Goal: Download file/media

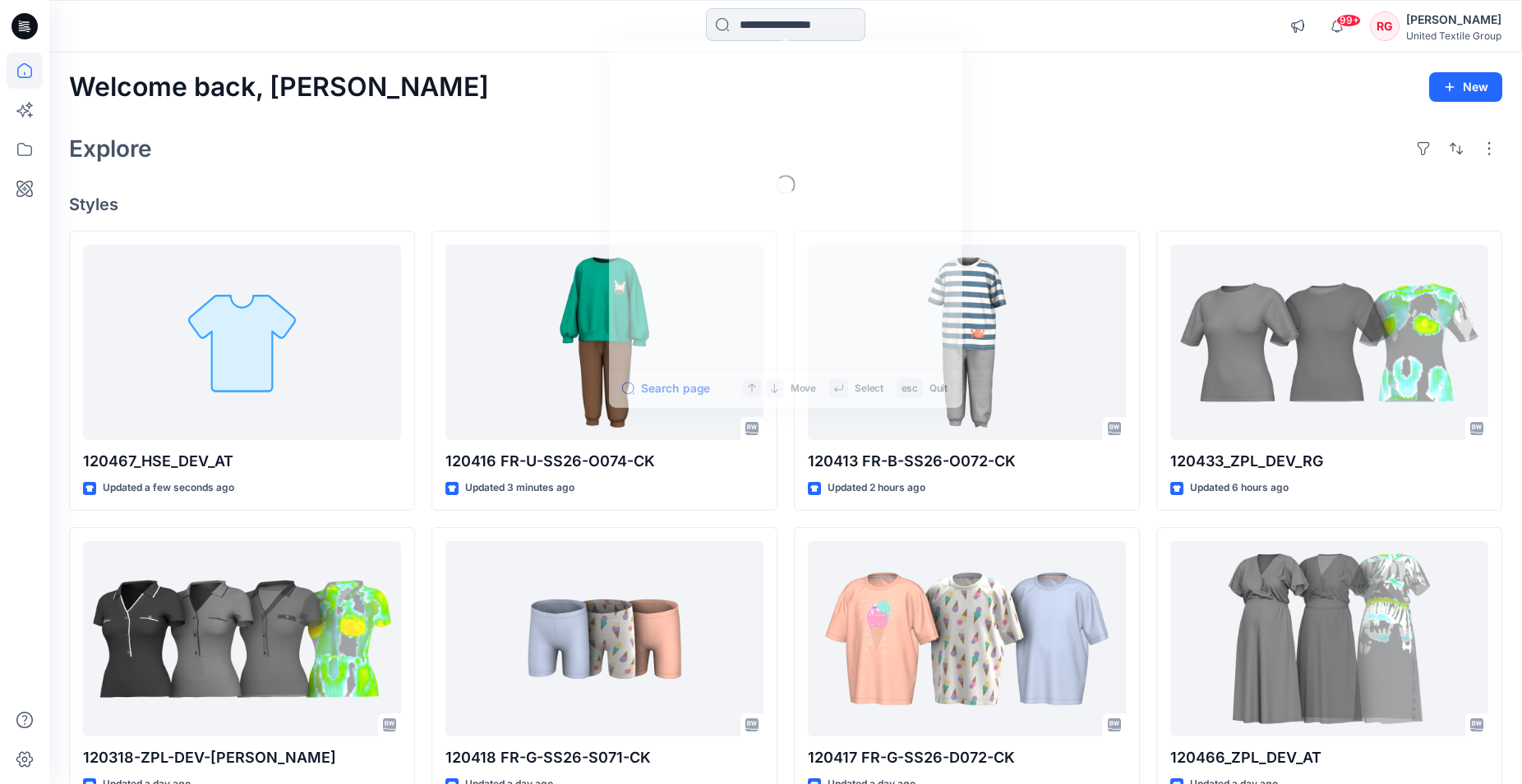
click at [743, 26] on input at bounding box center [785, 25] width 160 height 33
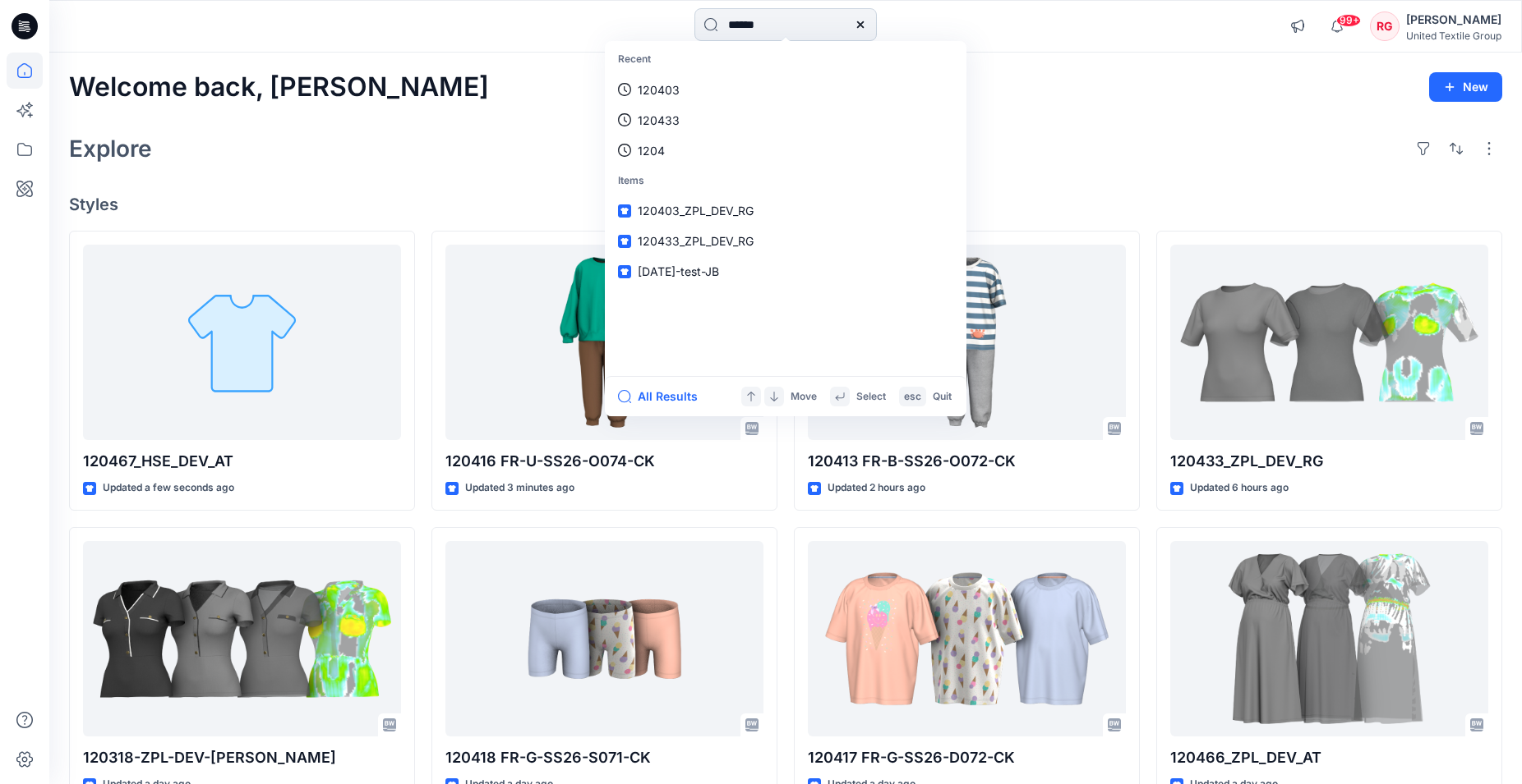
type input "******"
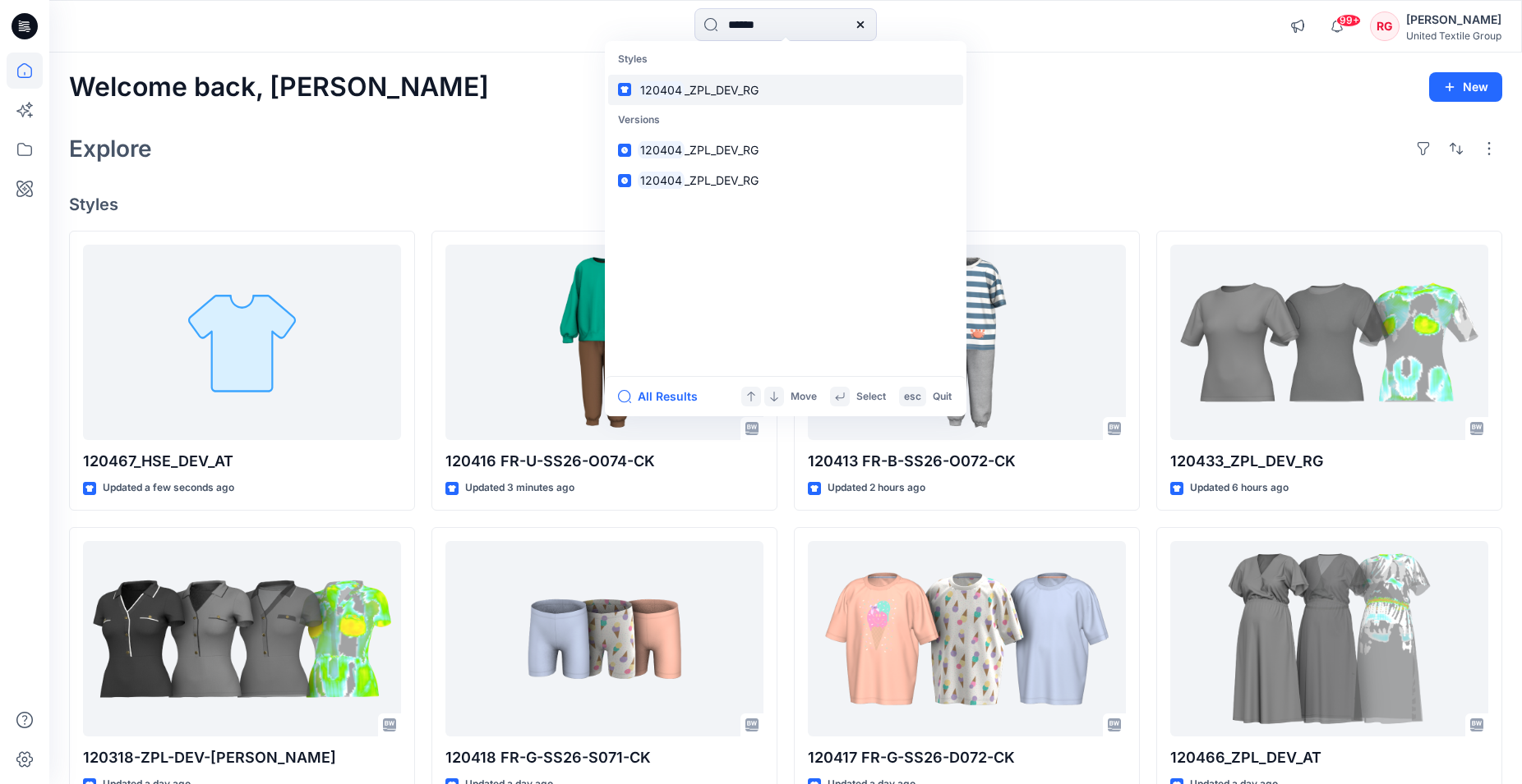
click at [738, 83] on span "_ZPL_DEV_RG" at bounding box center [721, 90] width 74 height 14
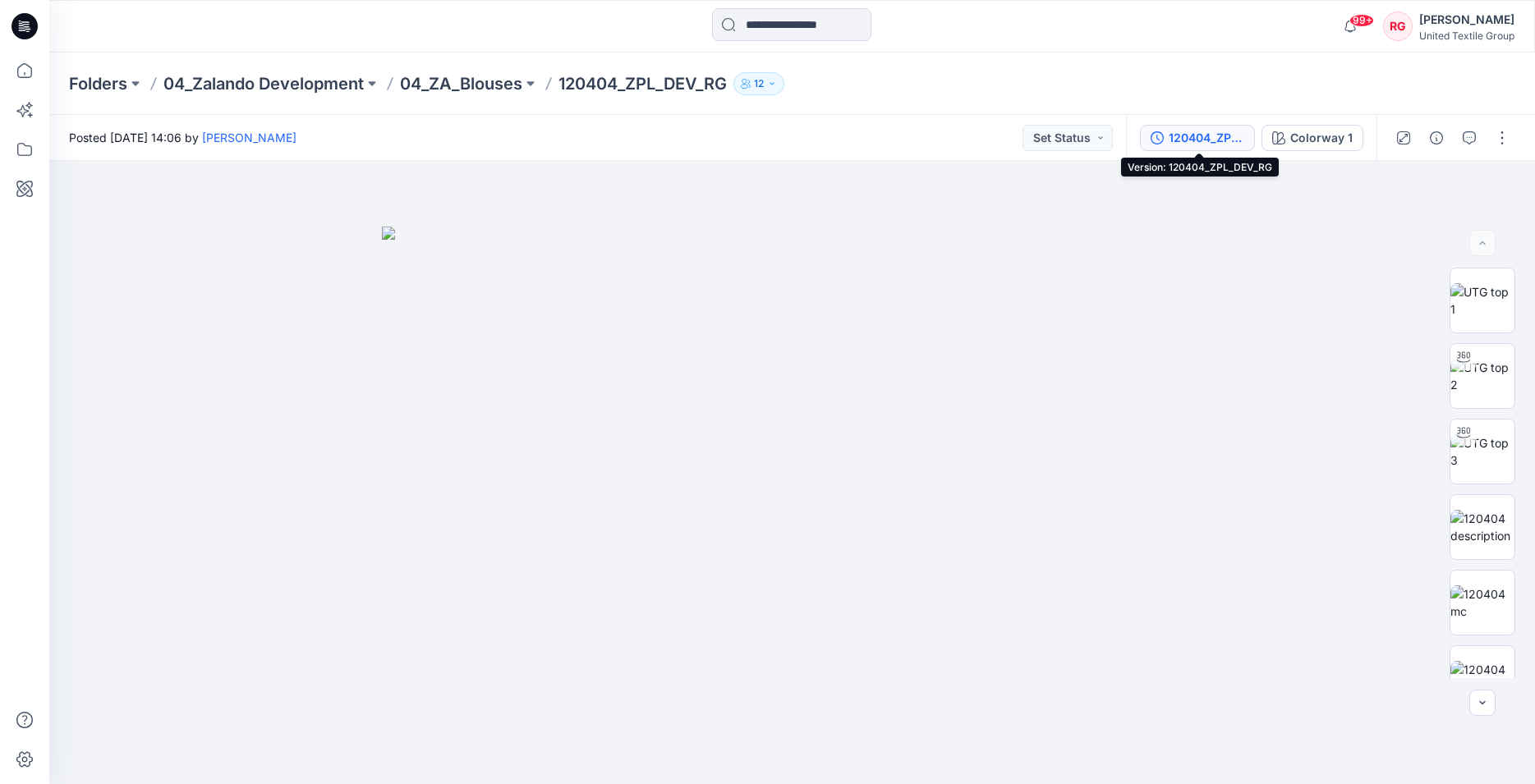
click at [1204, 138] on div "120404_ZPL_DEV_RG" at bounding box center [1206, 137] width 76 height 18
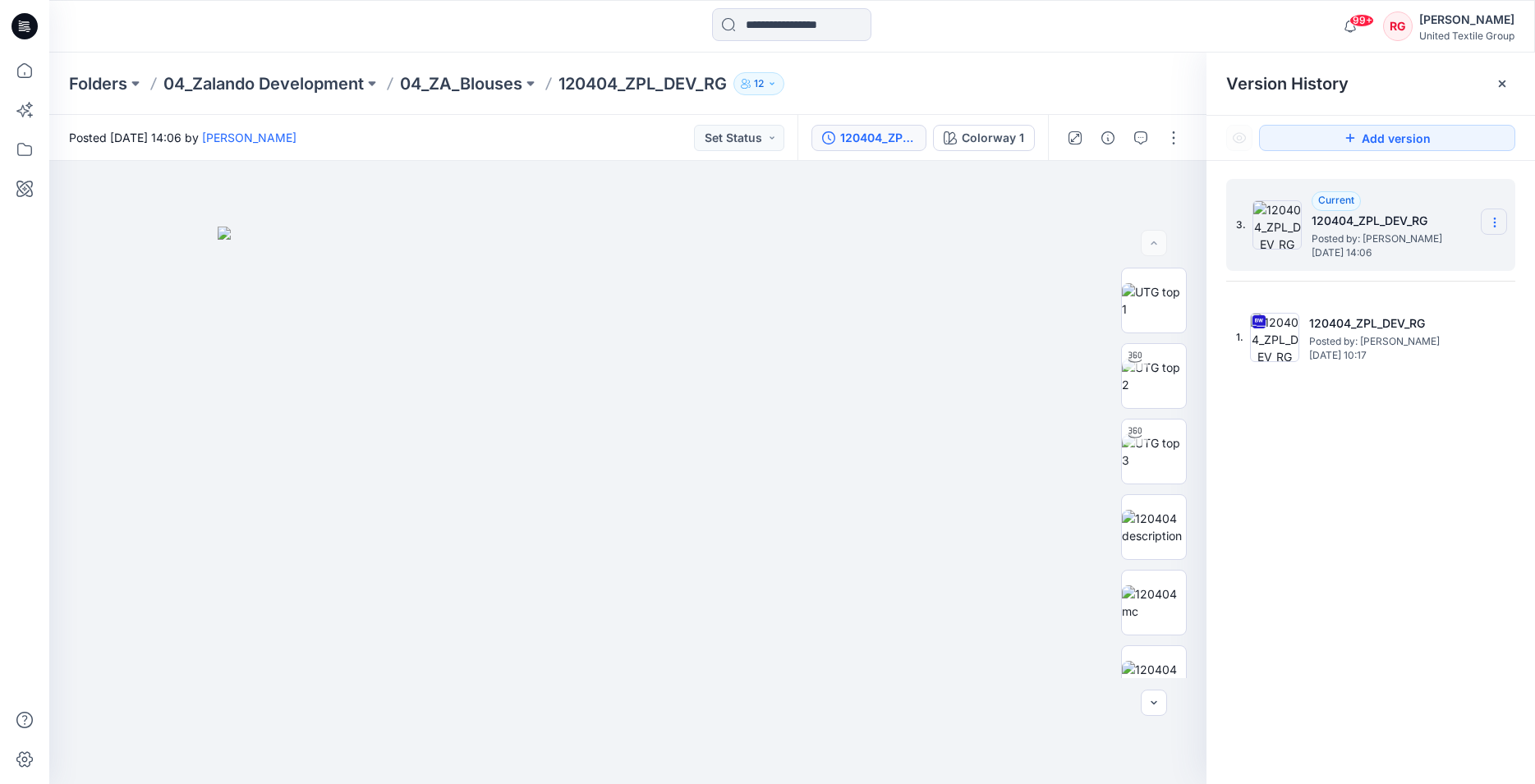
click at [1498, 224] on icon at bounding box center [1494, 222] width 13 height 13
click at [1083, 448] on div at bounding box center [628, 473] width 1157 height 624
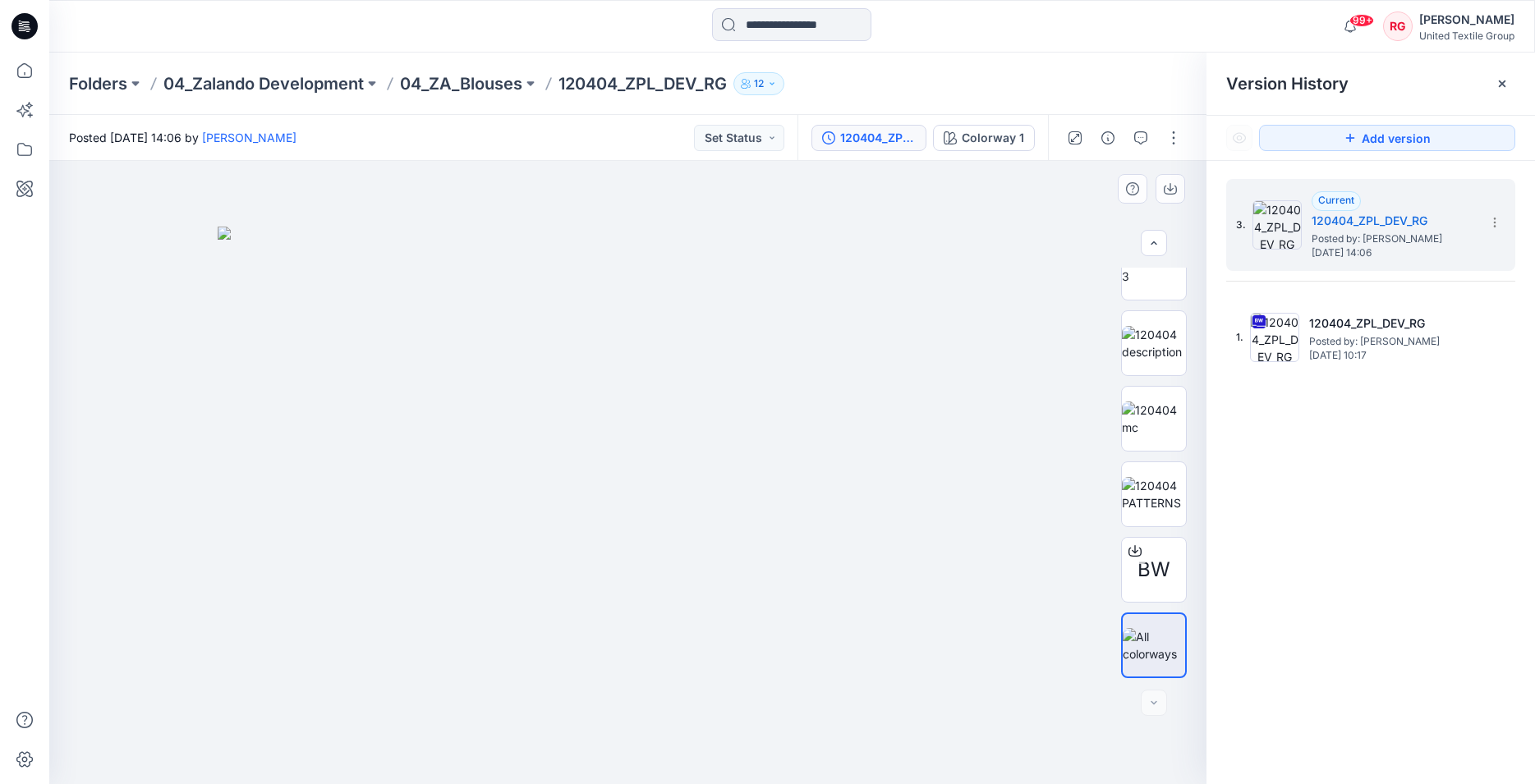
scroll to position [190, 0]
click at [1160, 560] on span "BW" at bounding box center [1154, 570] width 33 height 30
click at [1160, 560] on div "Stylezone cannot scan this file for viruses 120404_ZPL_DEV_RG.bw (47 MB) is too…" at bounding box center [767, 392] width 1535 height 784
click at [1139, 561] on span "BW" at bounding box center [1154, 570] width 33 height 30
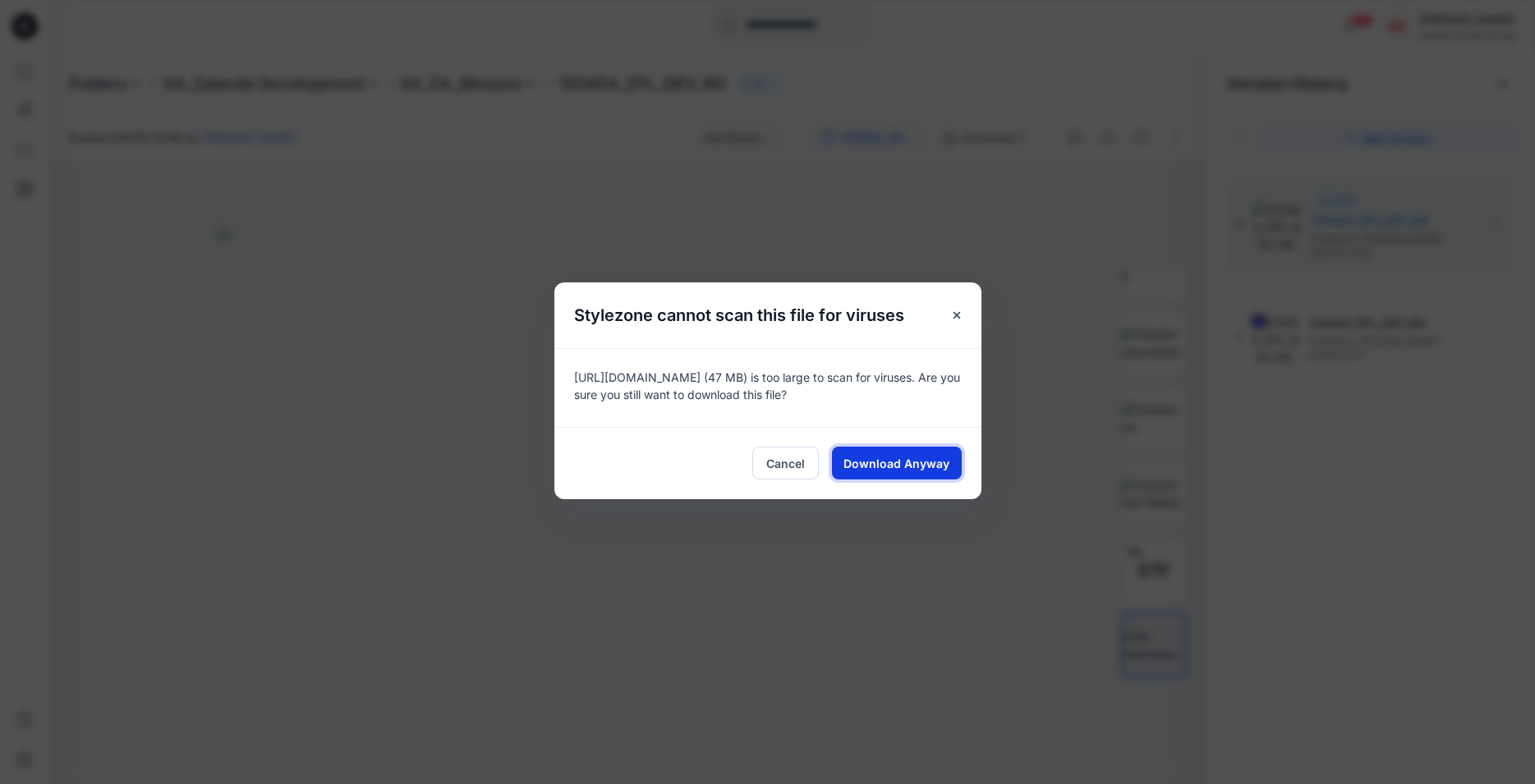
click at [888, 454] on button "Download Anyway" at bounding box center [897, 463] width 130 height 33
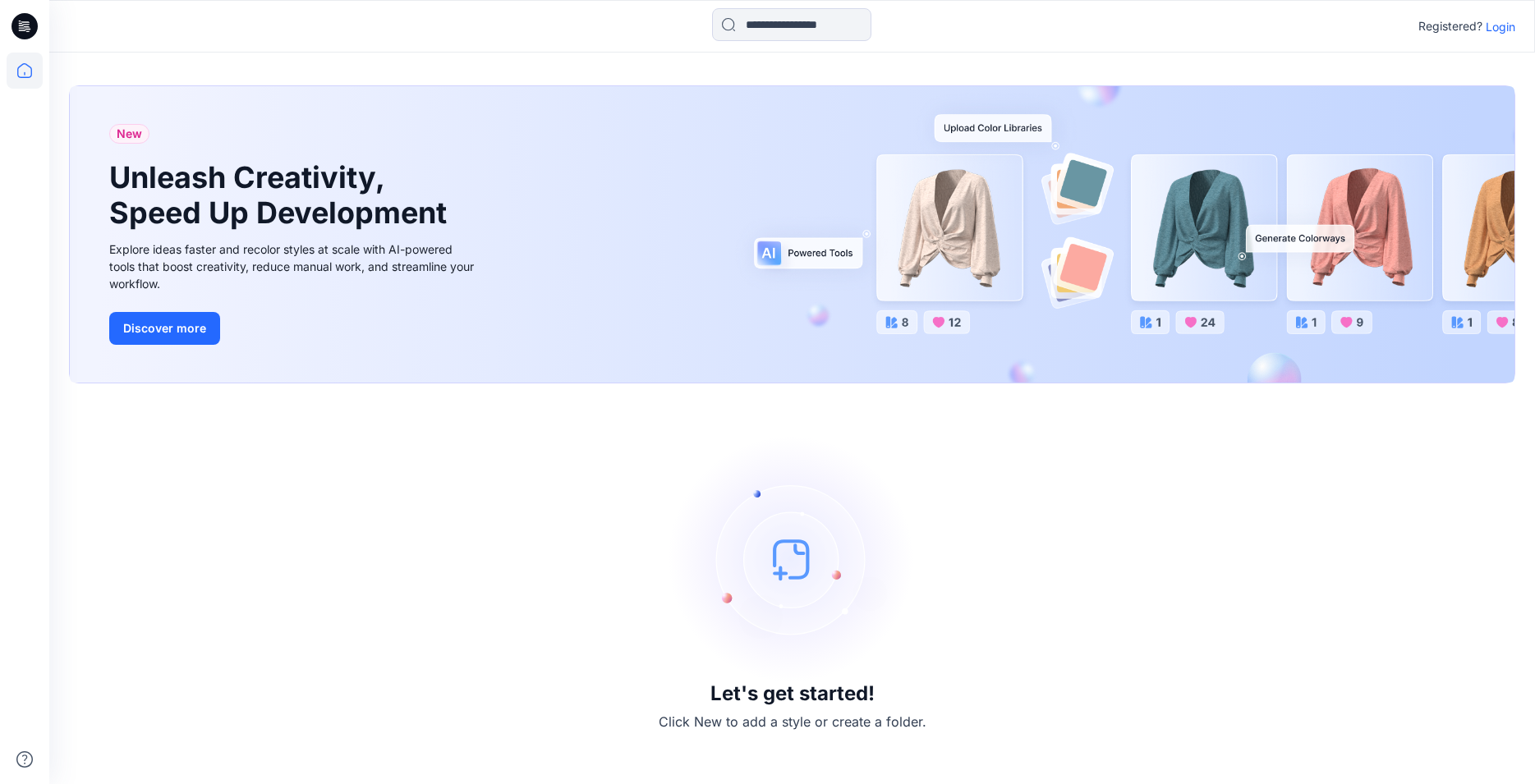
click at [1505, 25] on p "Login" at bounding box center [1501, 26] width 30 height 17
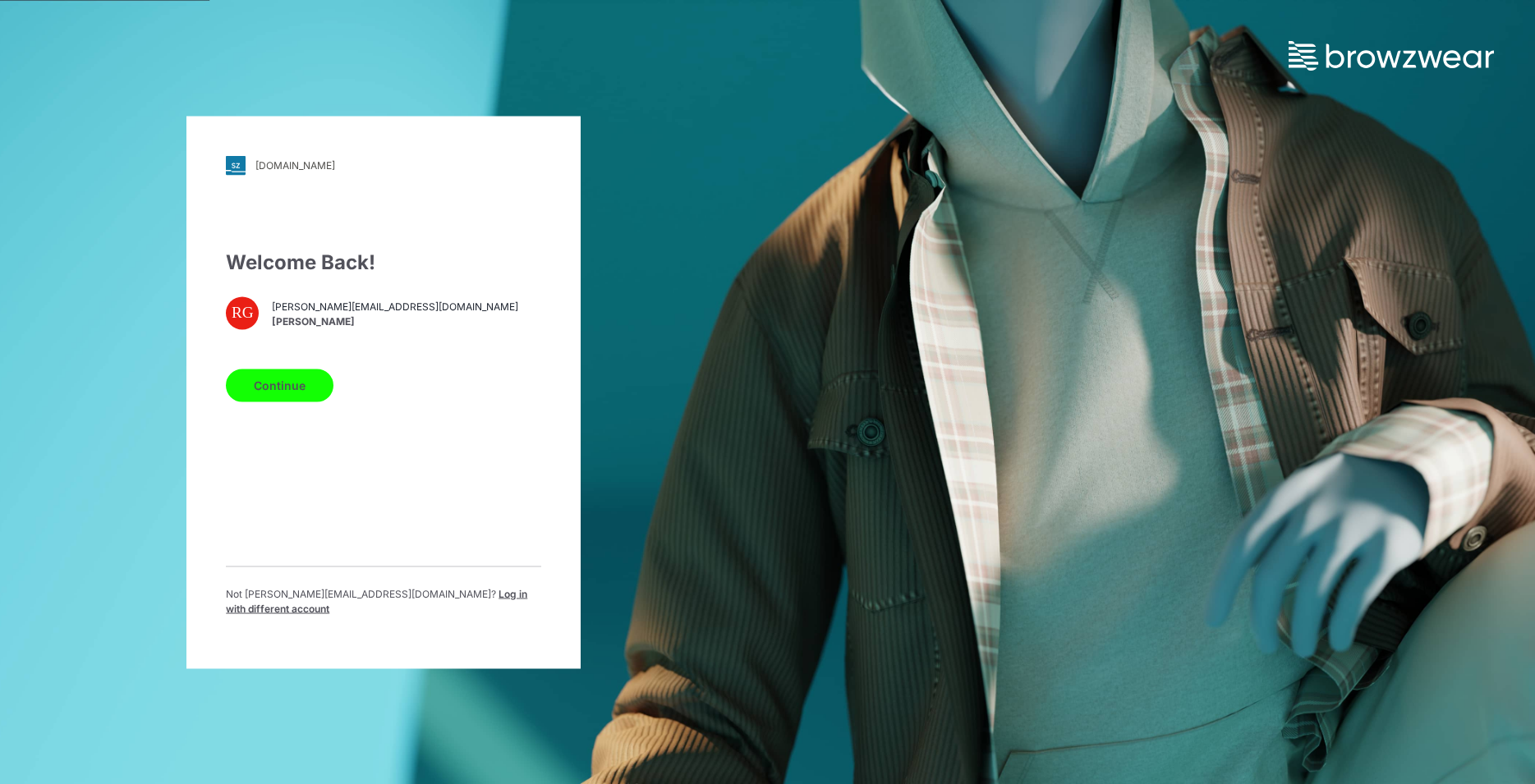
click at [298, 389] on button "Continue" at bounding box center [280, 385] width 108 height 33
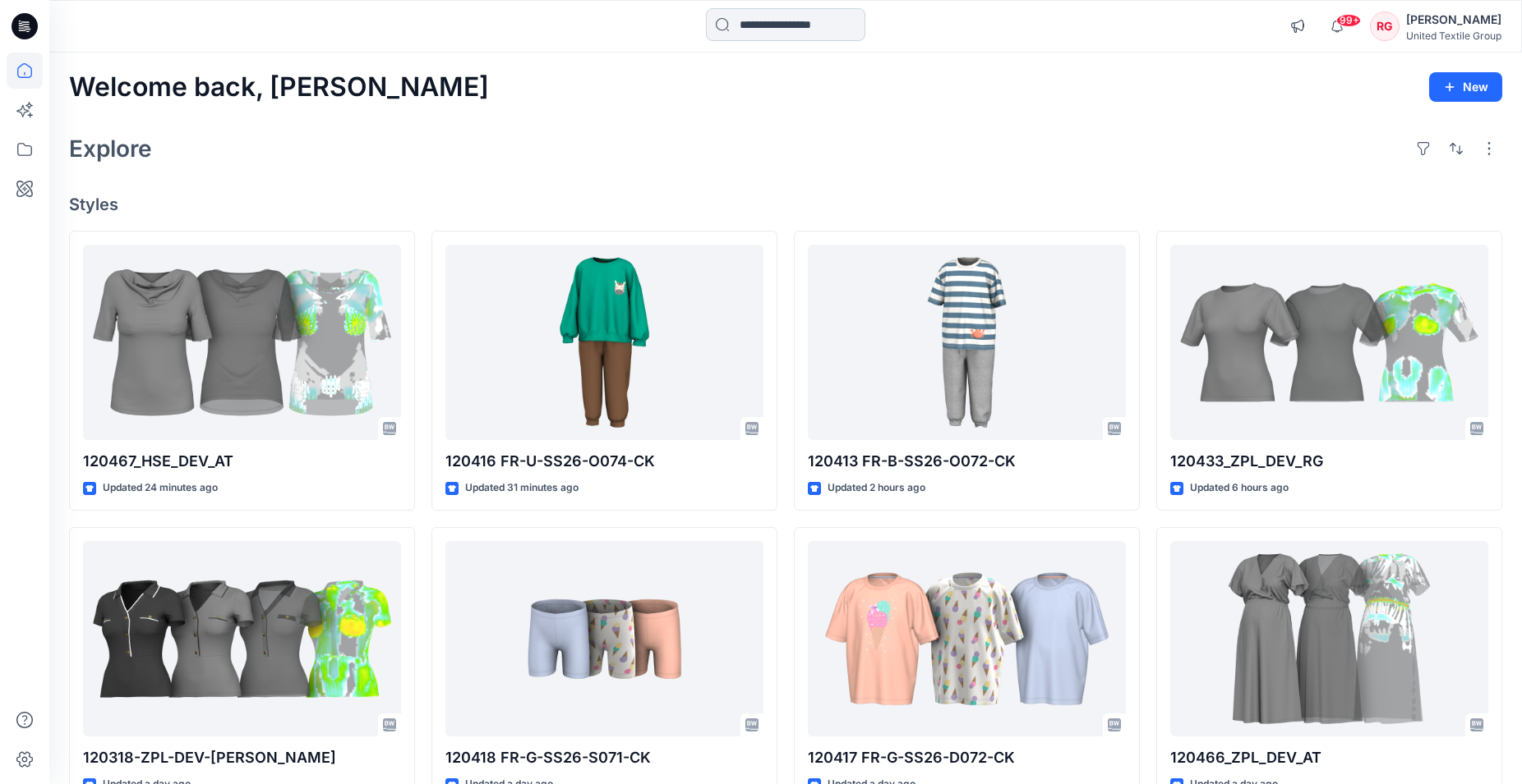
click at [755, 33] on input at bounding box center [785, 25] width 160 height 33
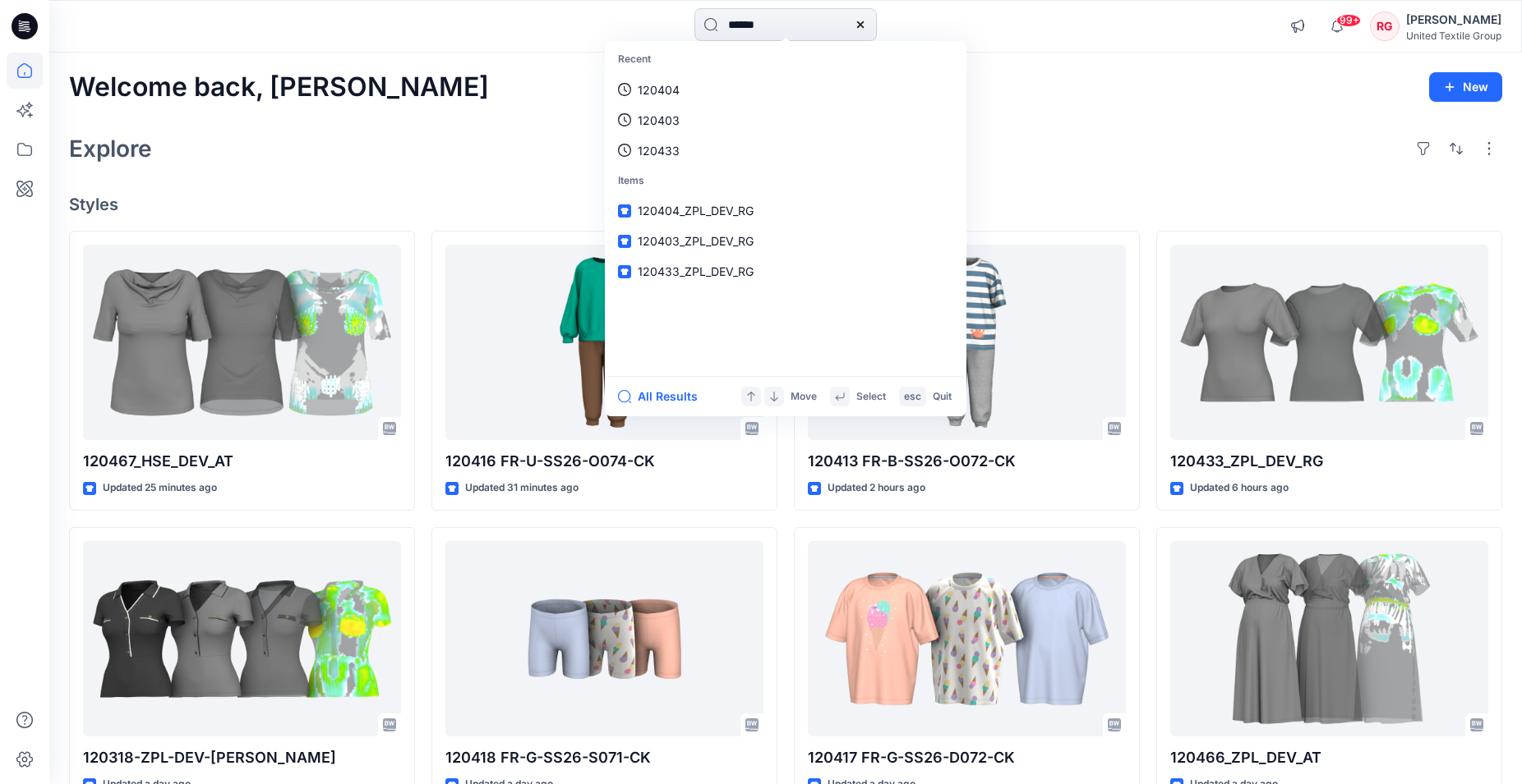
type input "******"
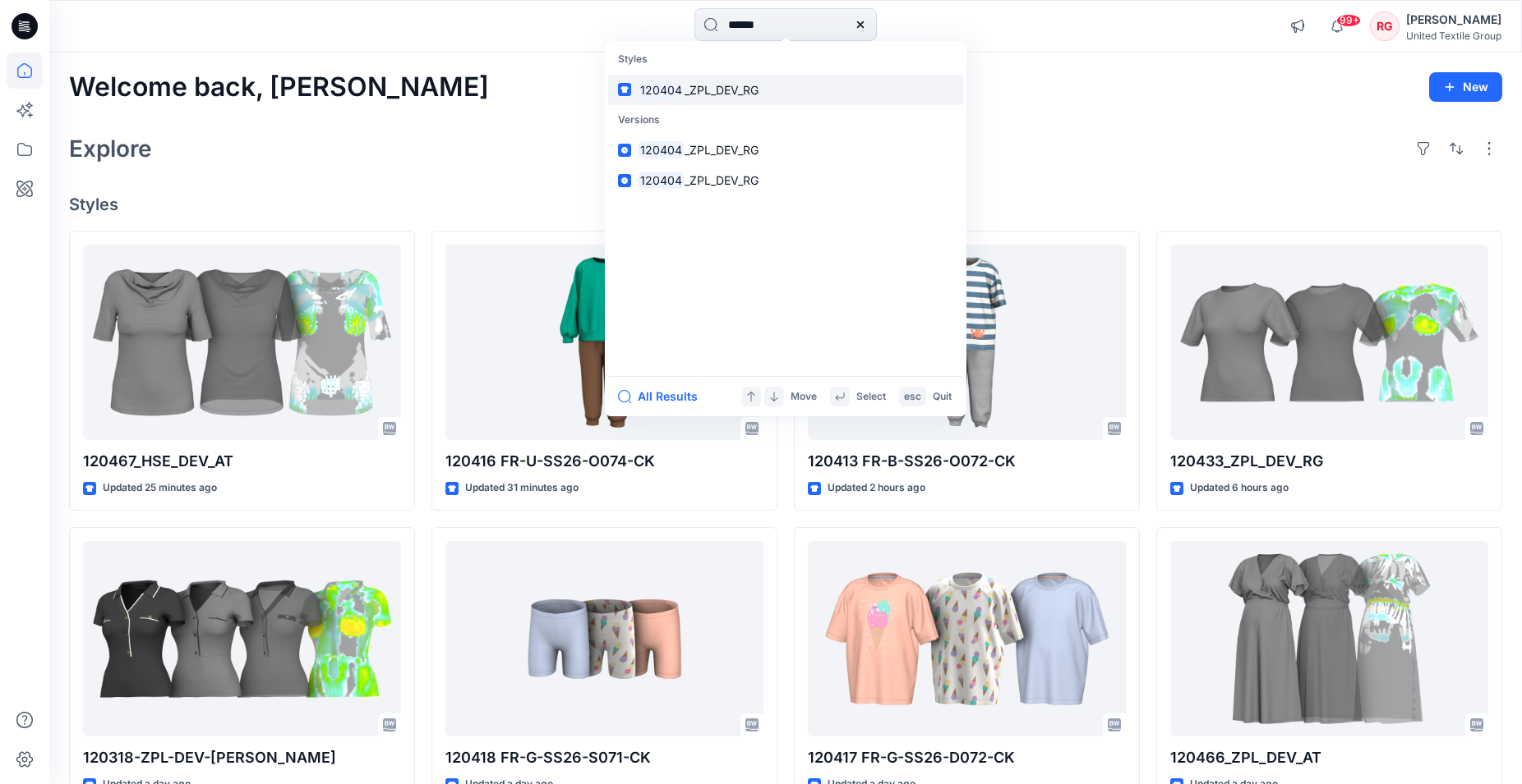
click at [719, 89] on span "_ZPL_DEV_RG" at bounding box center [721, 90] width 74 height 14
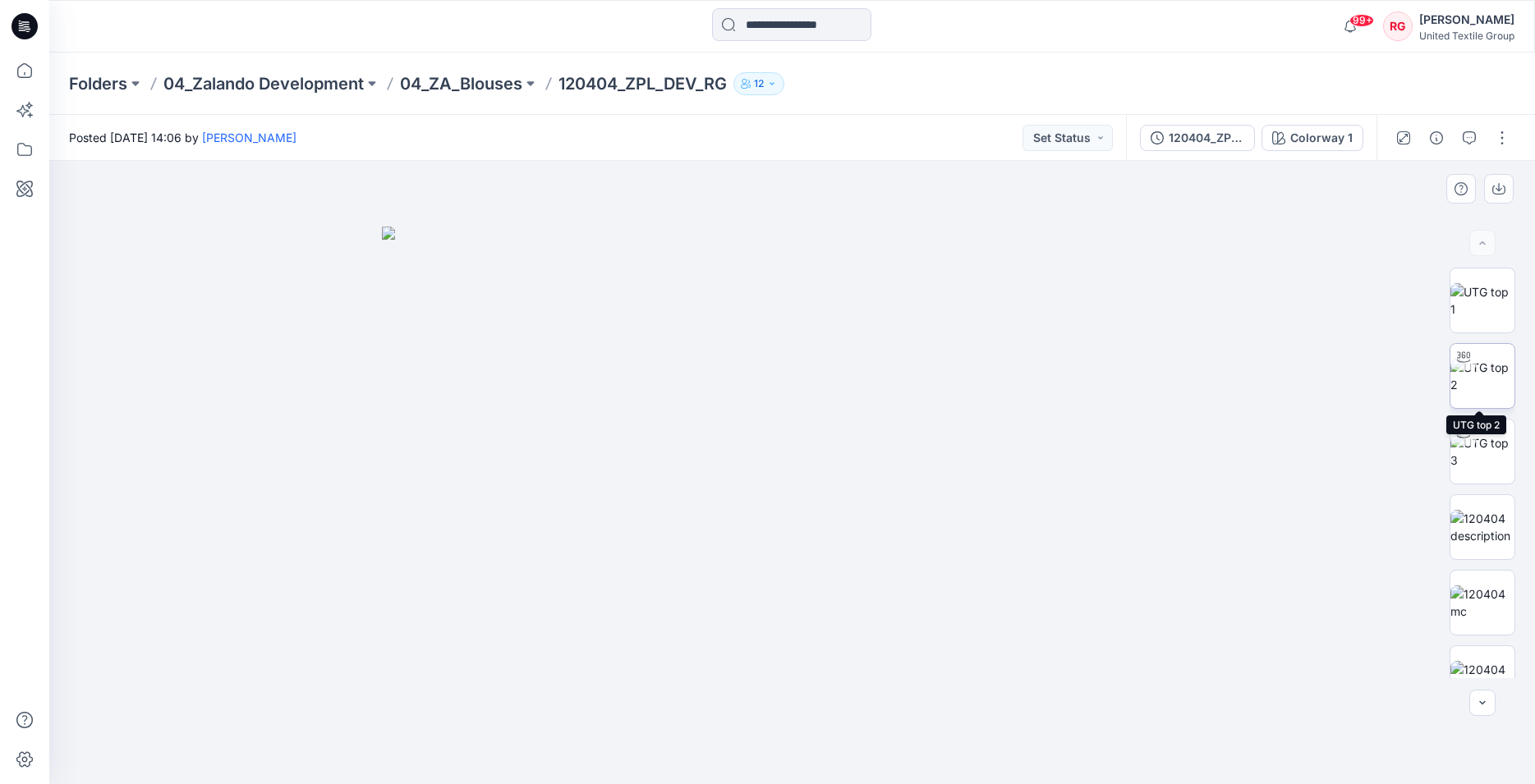
click at [1481, 378] on img at bounding box center [1482, 376] width 64 height 34
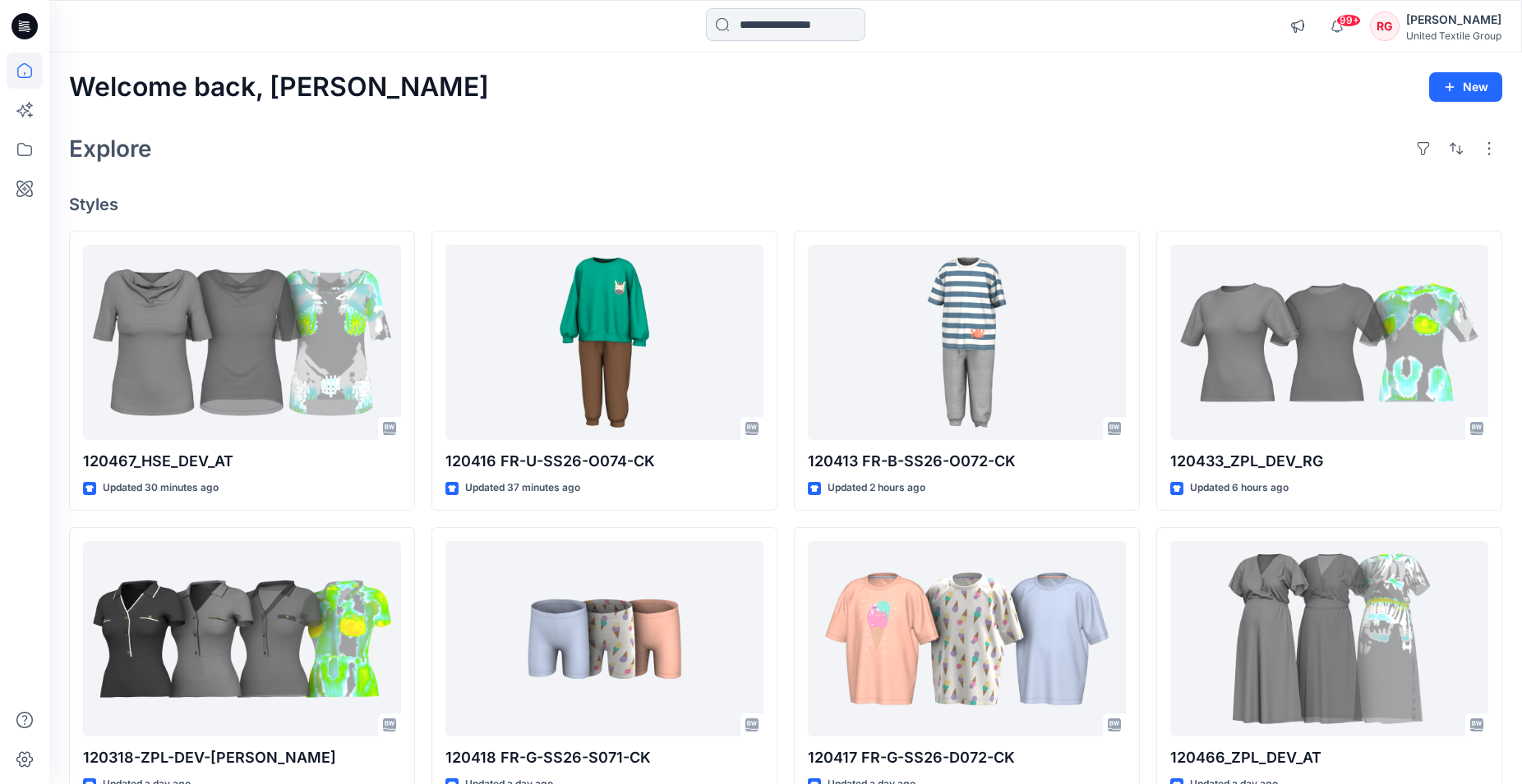
click at [755, 28] on input at bounding box center [785, 25] width 160 height 33
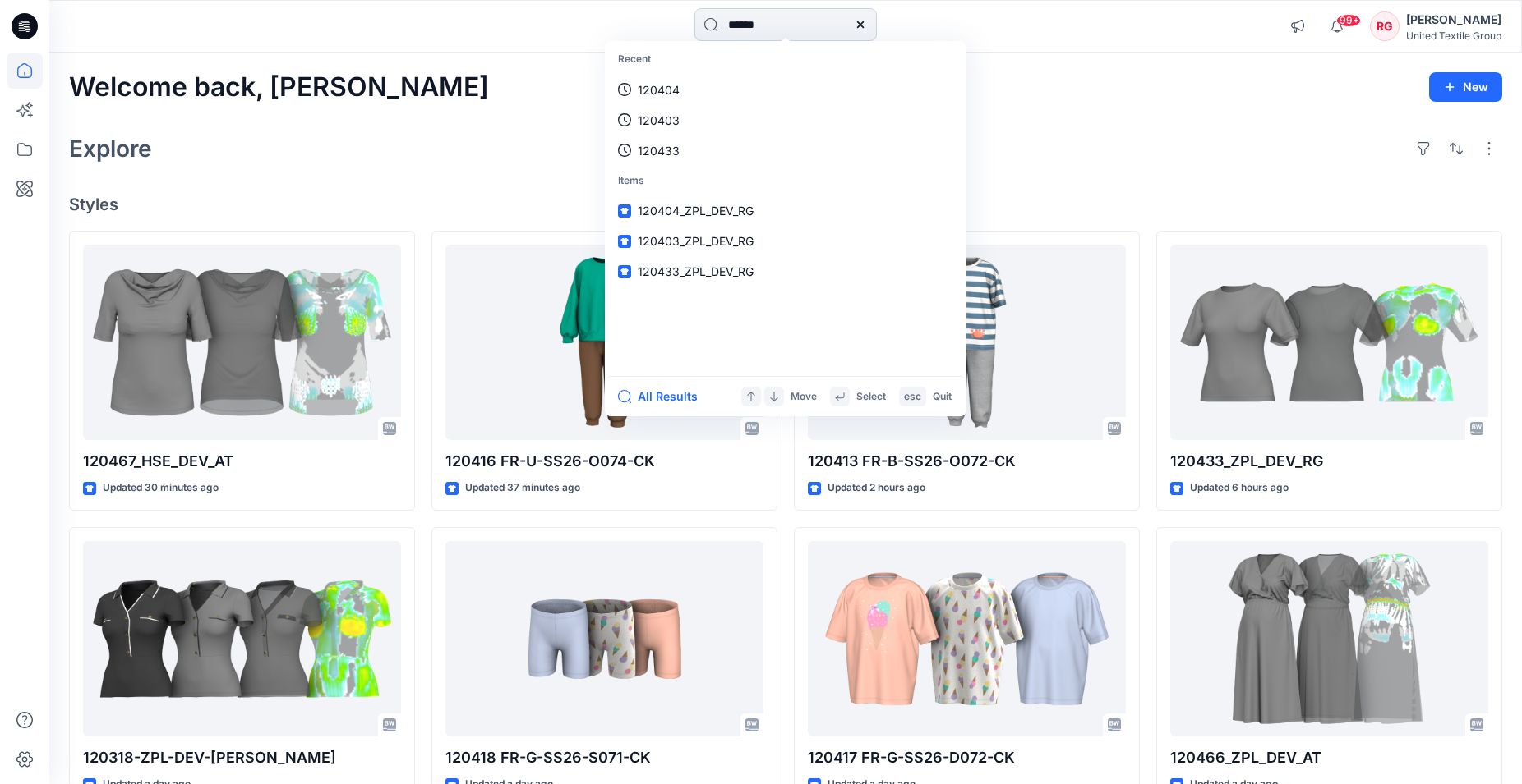
type input "******"
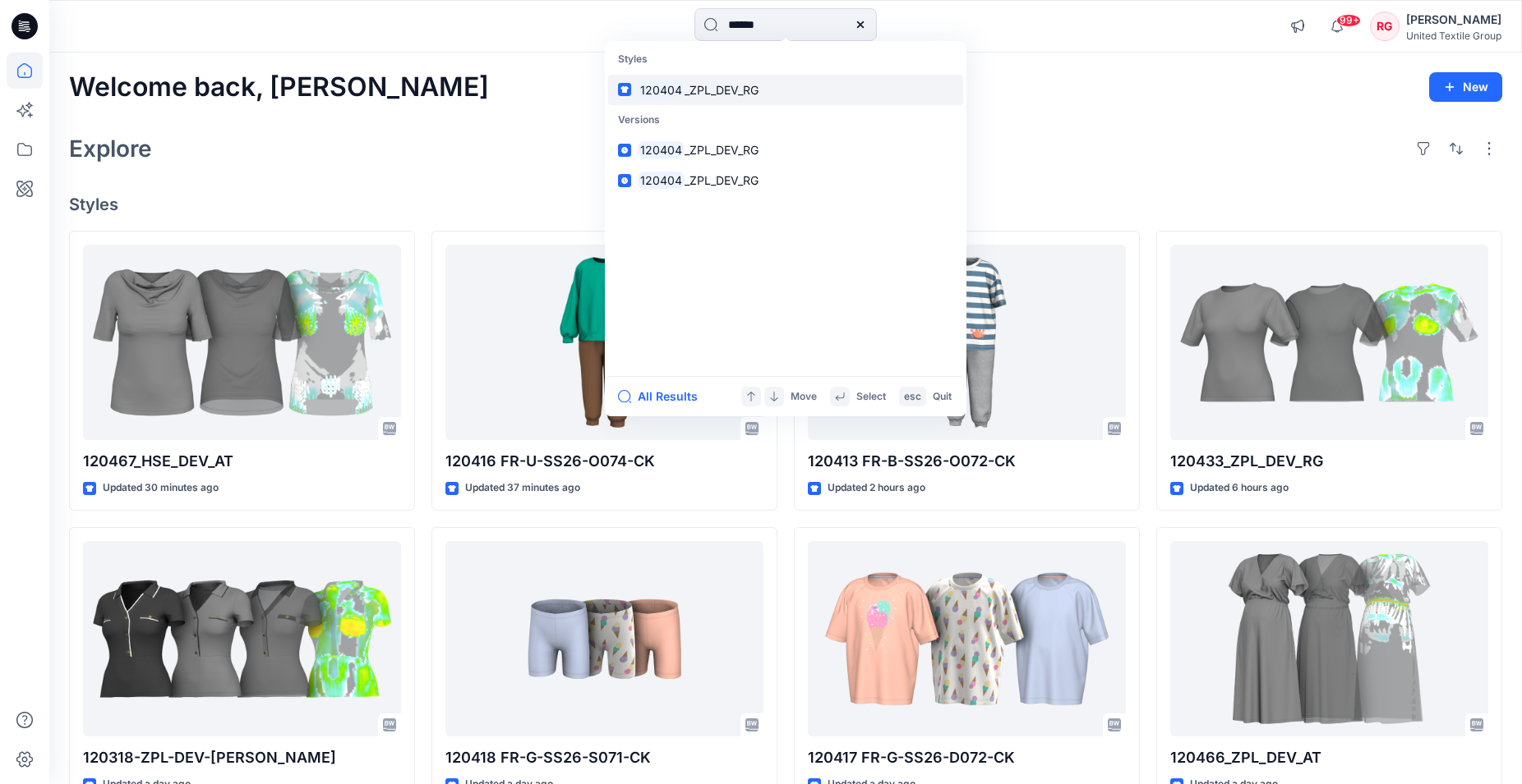
click at [730, 89] on span "_ZPL_DEV_RG" at bounding box center [721, 90] width 74 height 14
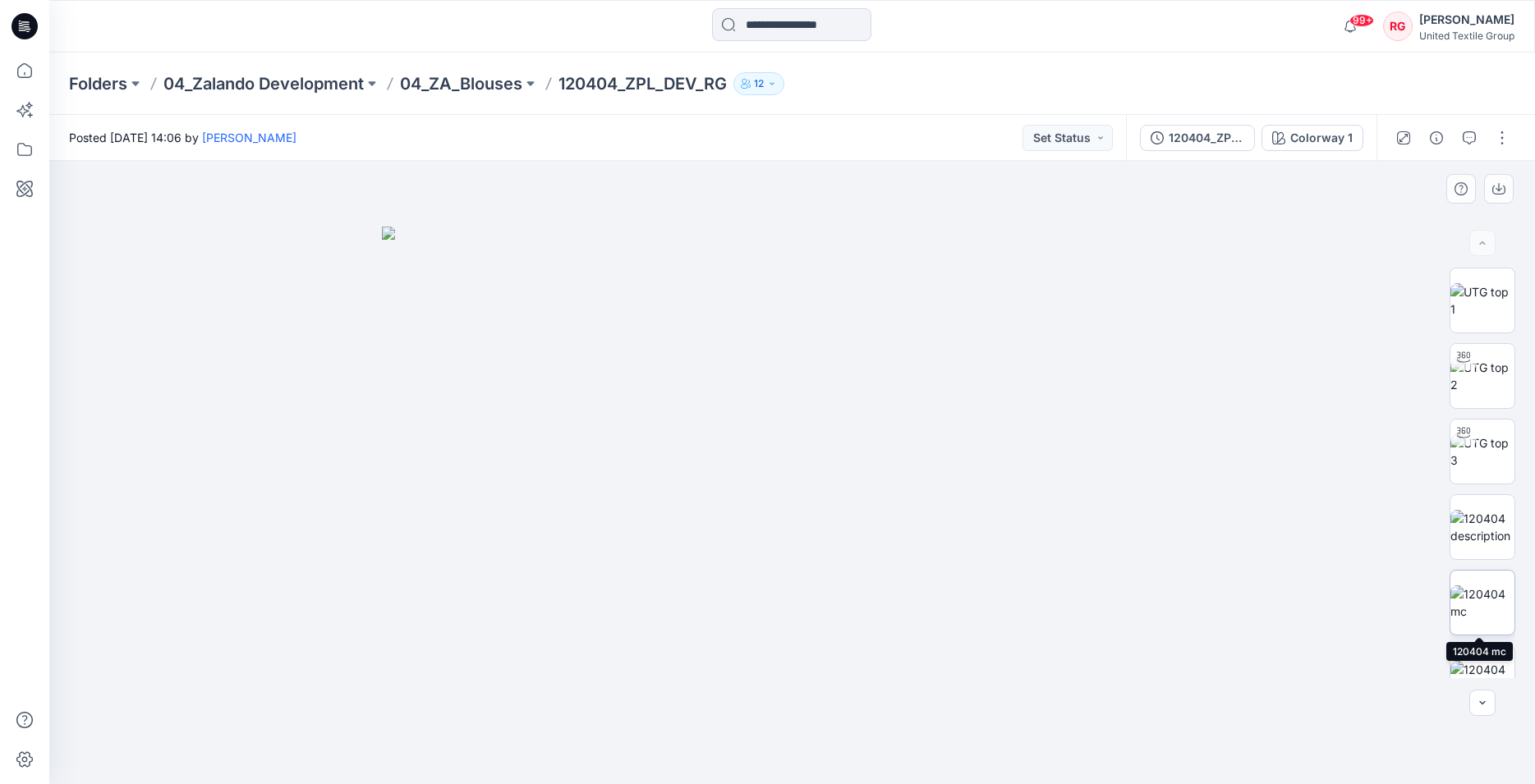
click at [1486, 612] on img at bounding box center [1482, 602] width 64 height 34
click at [1474, 589] on img at bounding box center [1482, 602] width 62 height 34
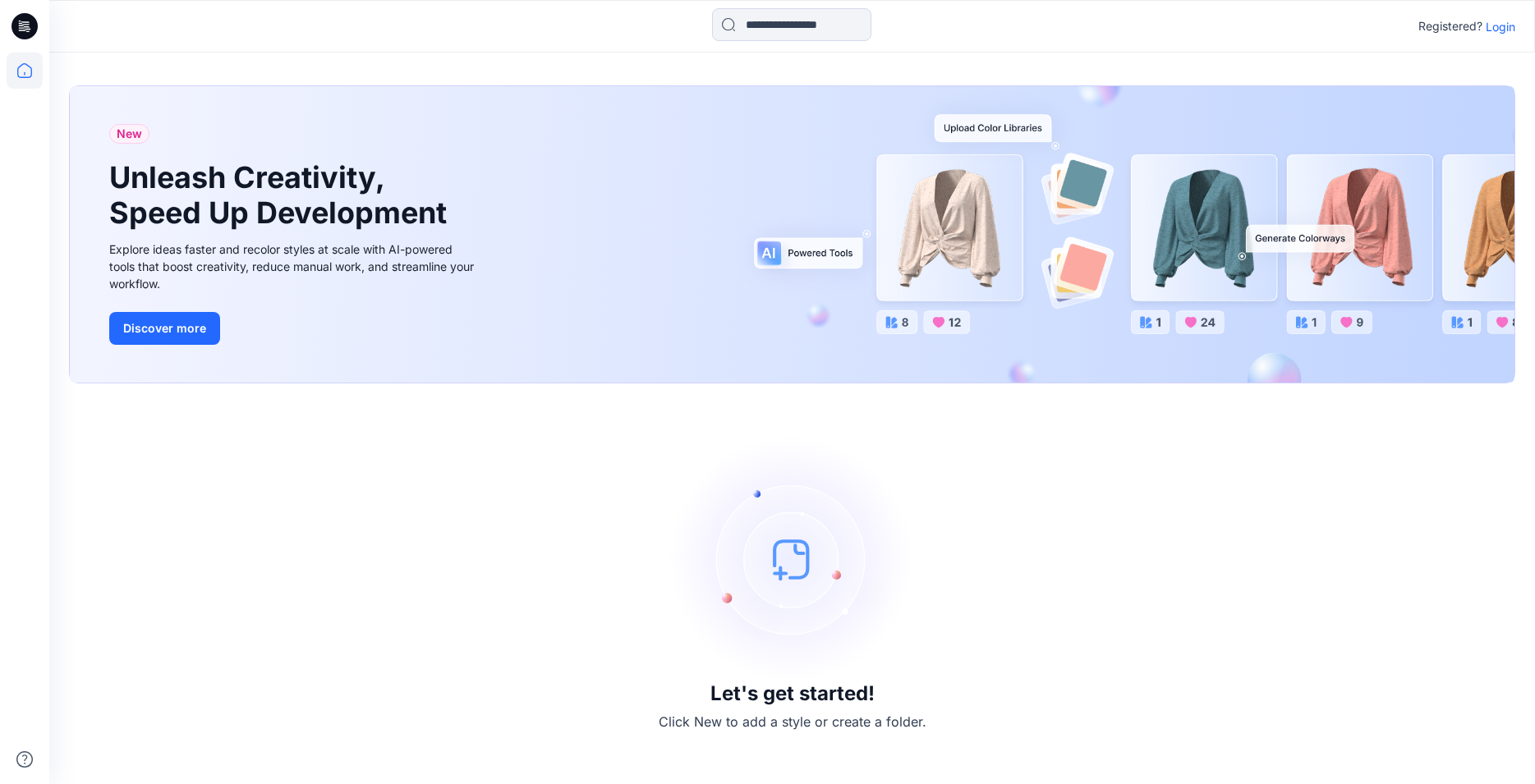
click at [1507, 24] on p "Login" at bounding box center [1501, 26] width 30 height 17
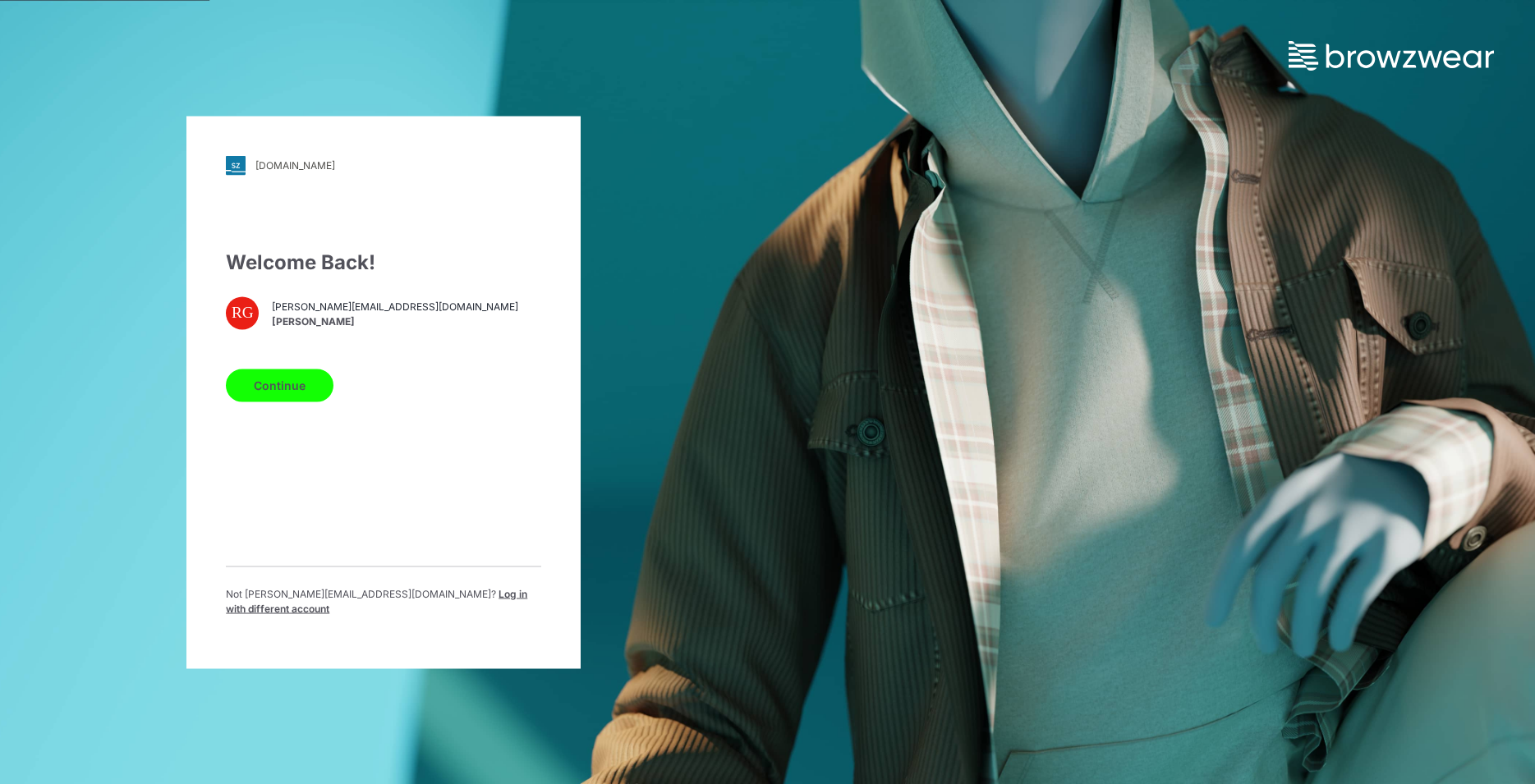
click at [279, 394] on button "Continue" at bounding box center [280, 385] width 108 height 33
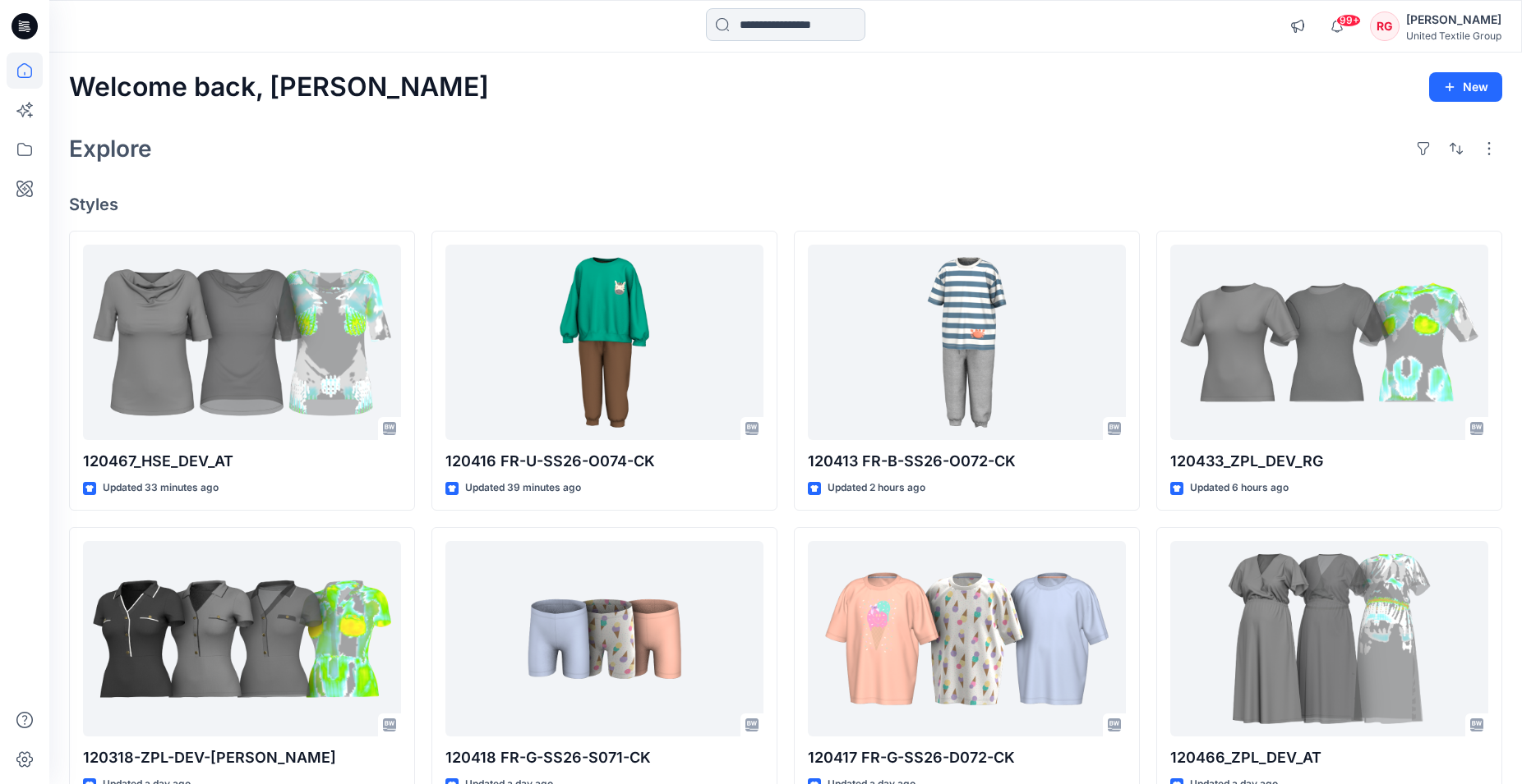
click at [757, 28] on input at bounding box center [785, 25] width 160 height 33
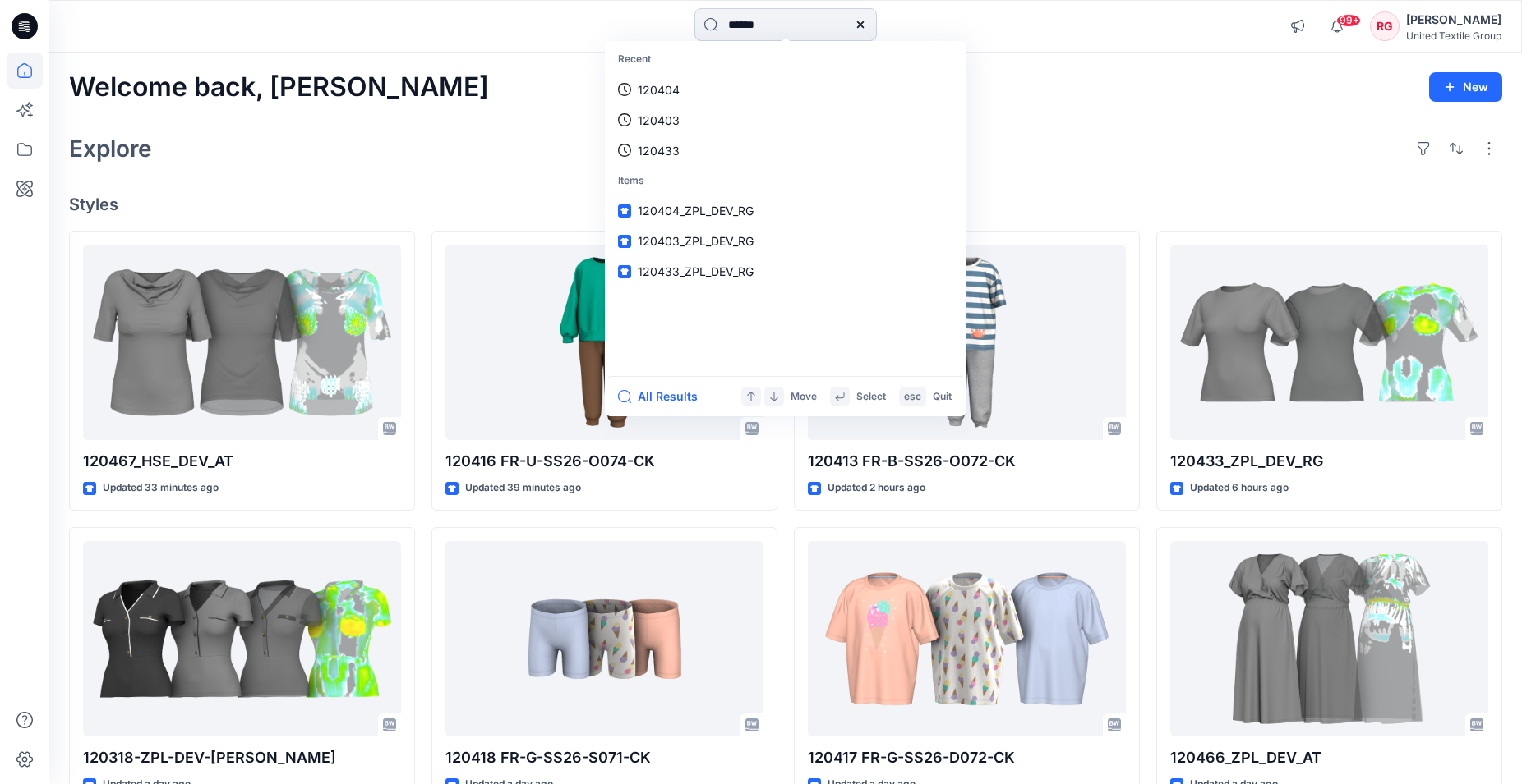
type input "******"
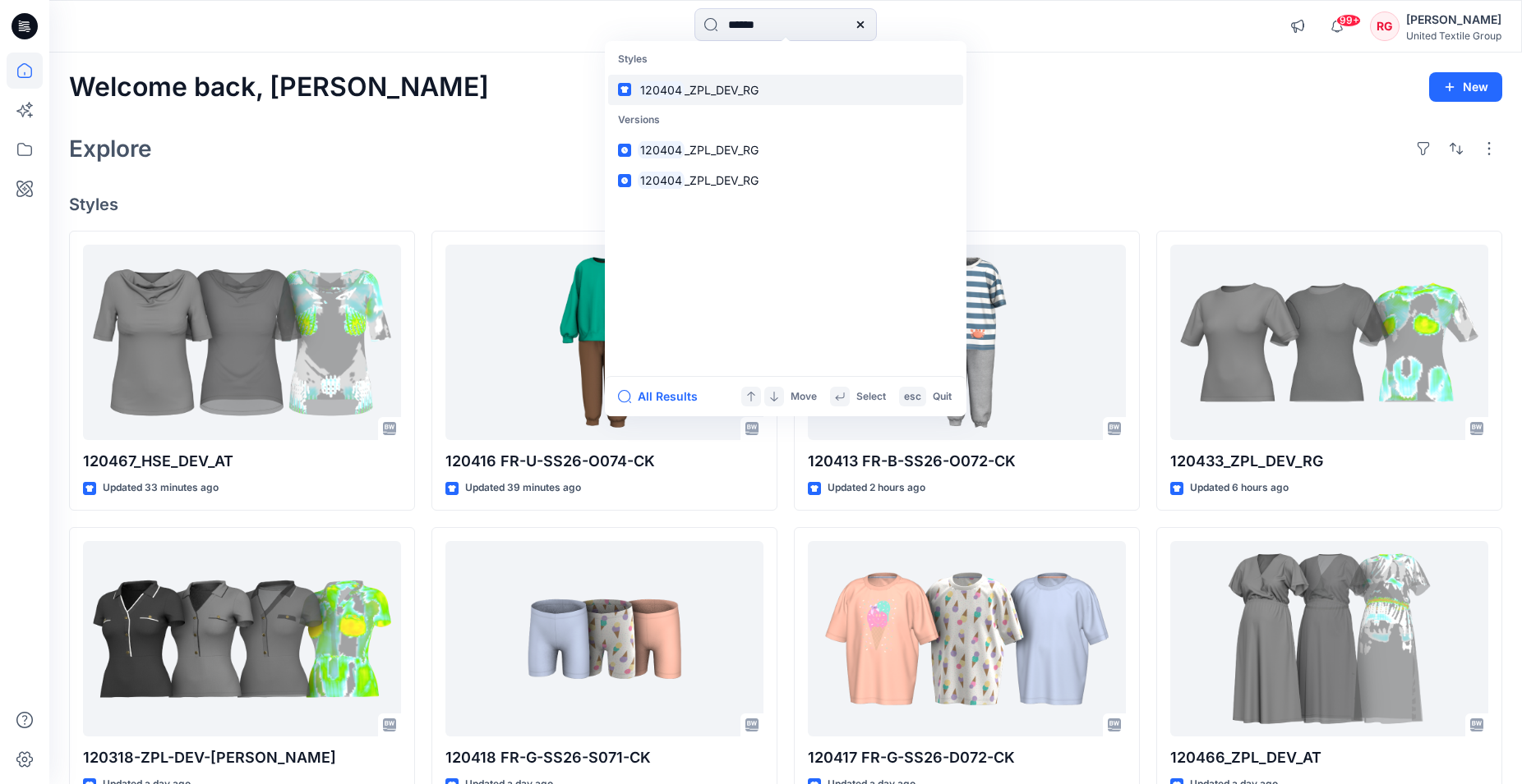
click at [734, 90] on span "_ZPL_DEV_RG" at bounding box center [721, 90] width 74 height 14
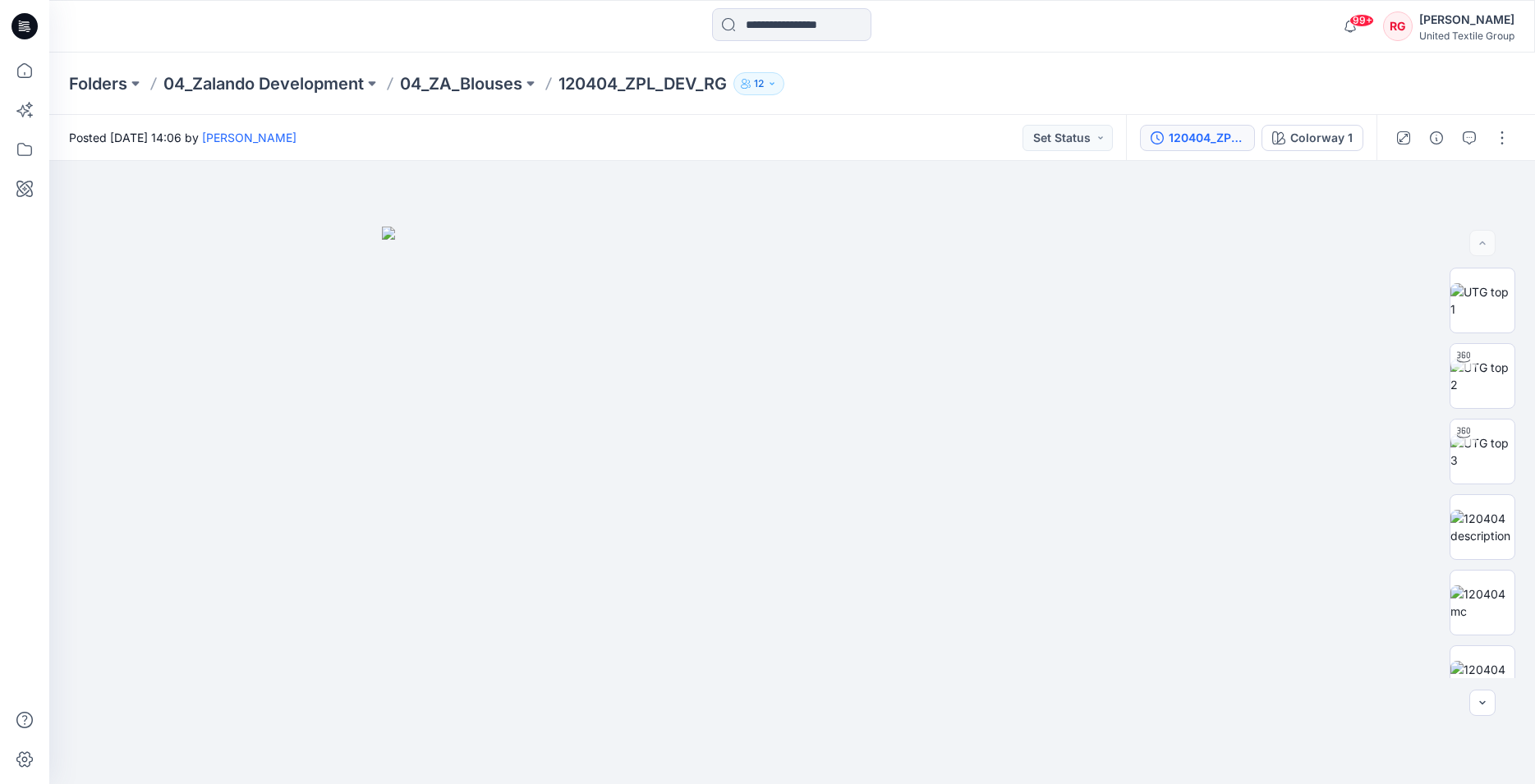
click at [1211, 141] on div "120404_ZPL_DEV_RG" at bounding box center [1206, 137] width 76 height 18
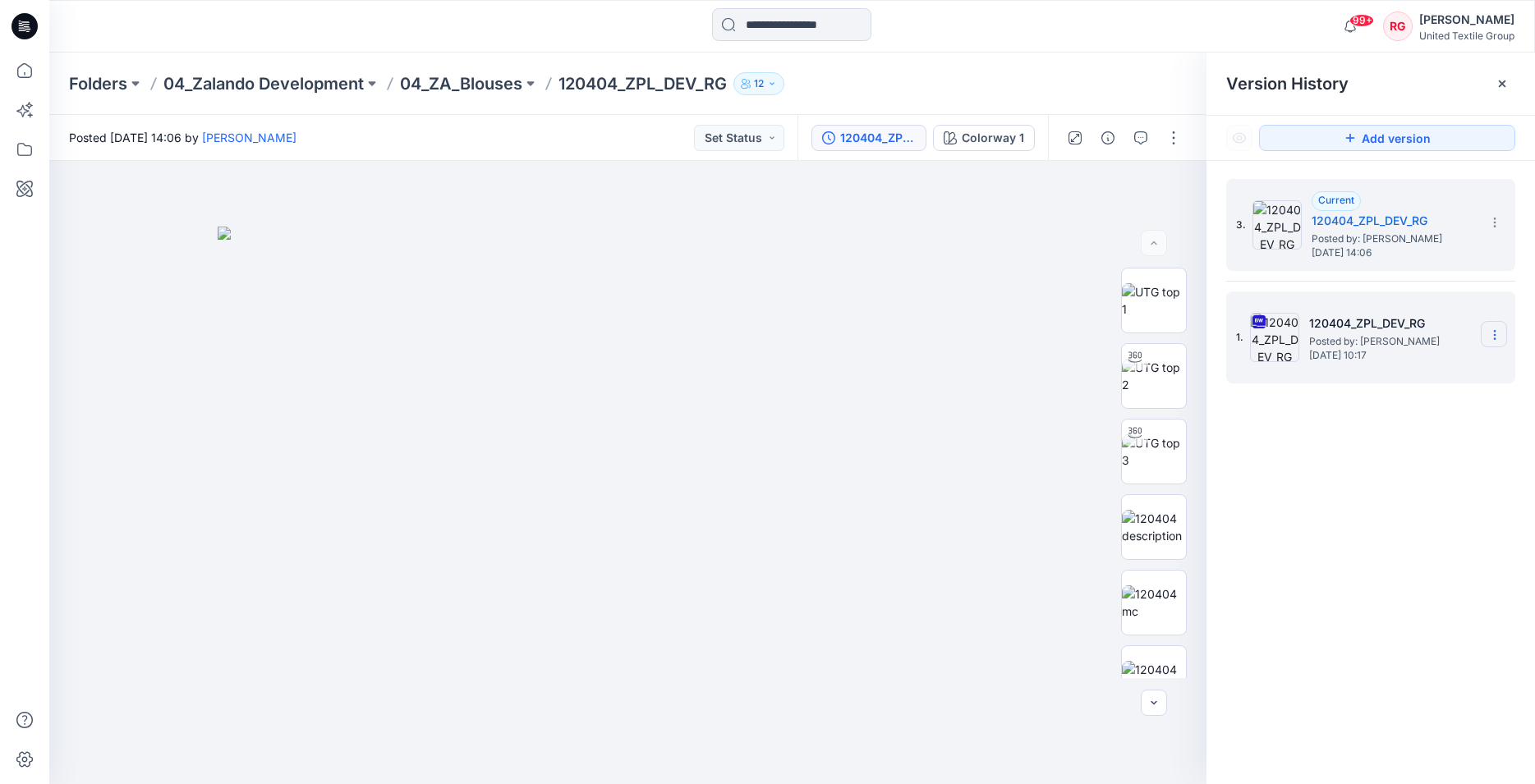
click at [1487, 336] on section at bounding box center [1494, 334] width 26 height 26
click at [1320, 331] on h5 "120404_ZPL_DEV_RG" at bounding box center [1392, 323] width 165 height 20
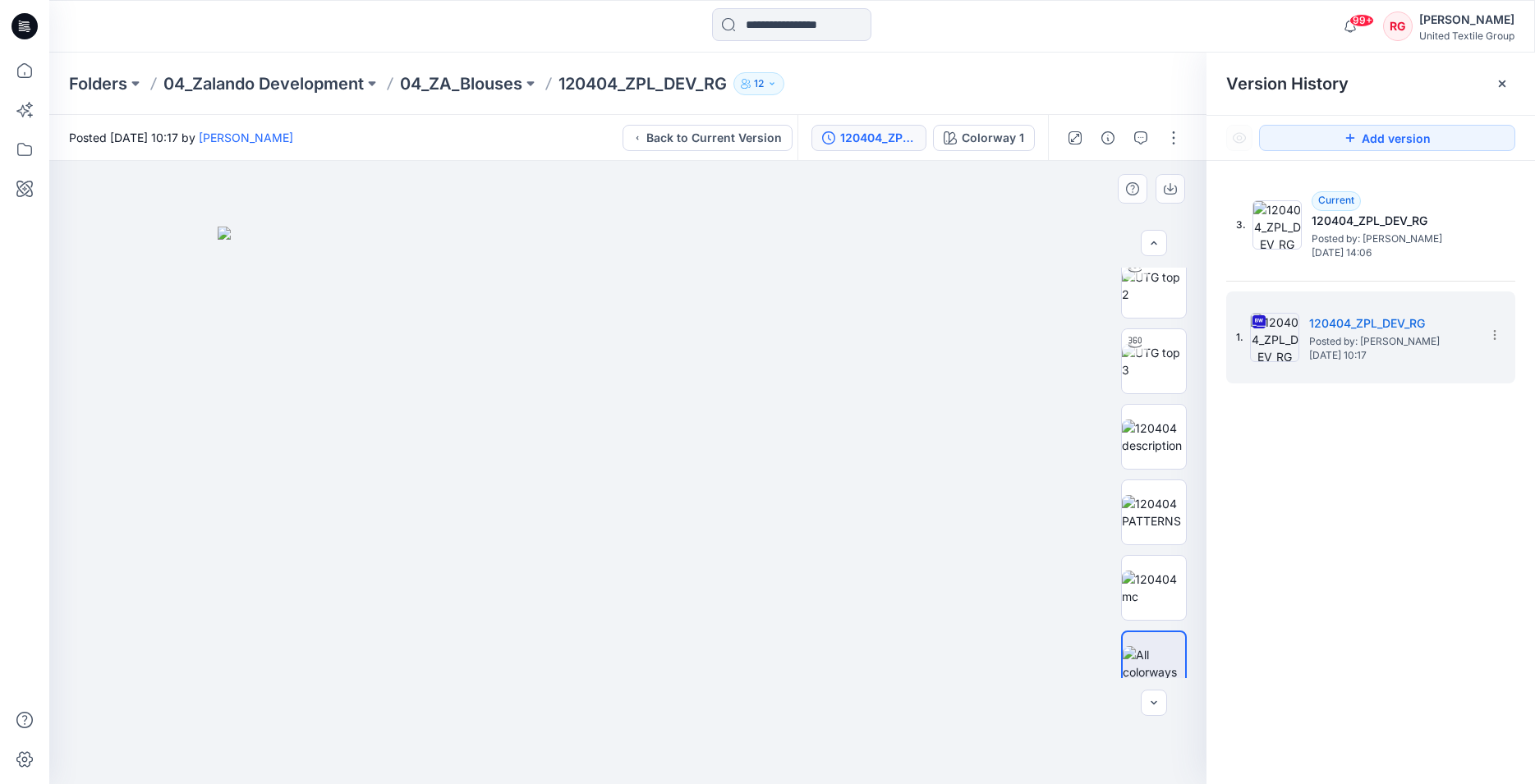
scroll to position [115, 0]
click at [1163, 572] on img at bounding box center [1154, 570] width 64 height 34
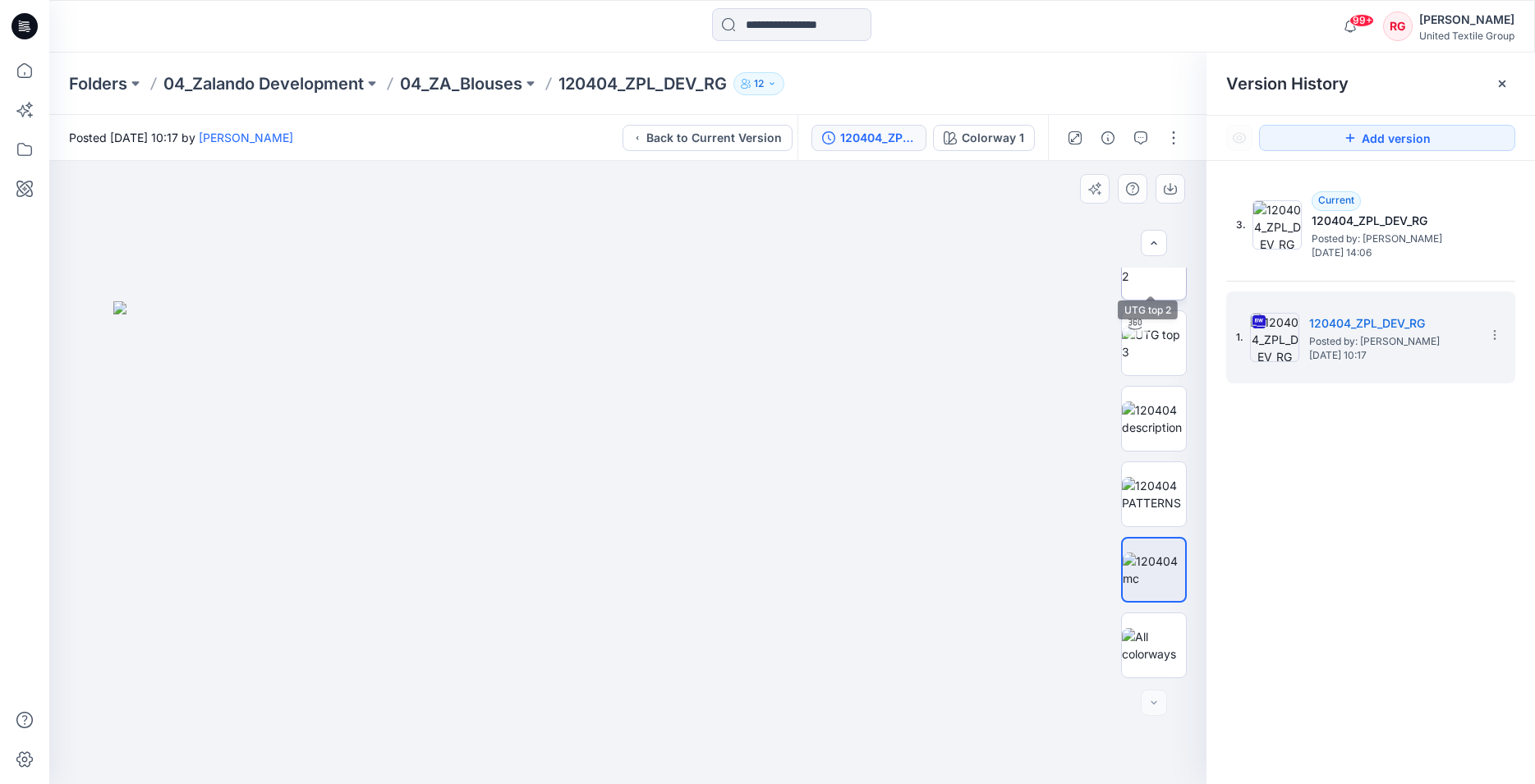
click at [1153, 281] on img at bounding box center [1154, 268] width 64 height 34
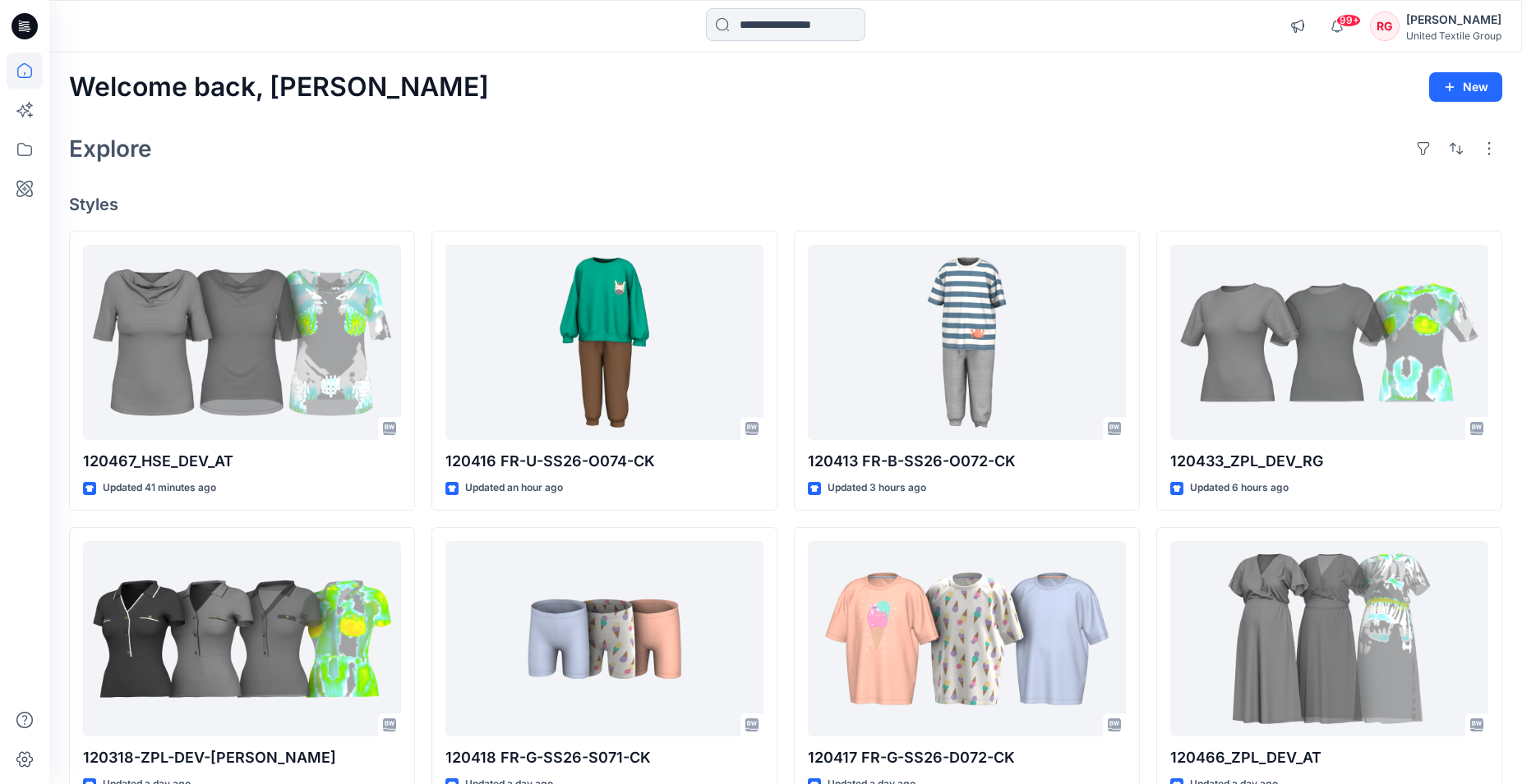
click at [771, 22] on input at bounding box center [785, 25] width 160 height 33
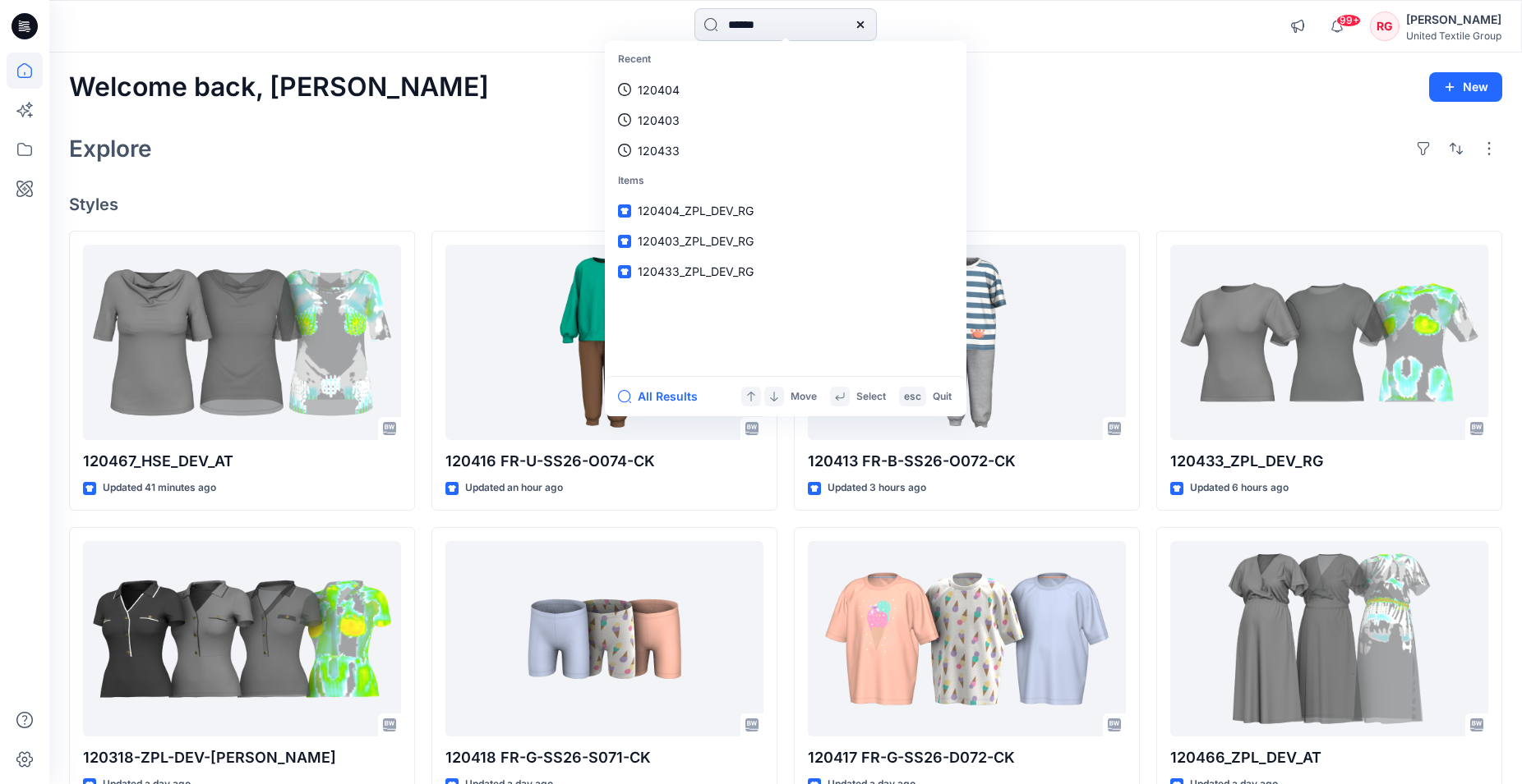
type input "******"
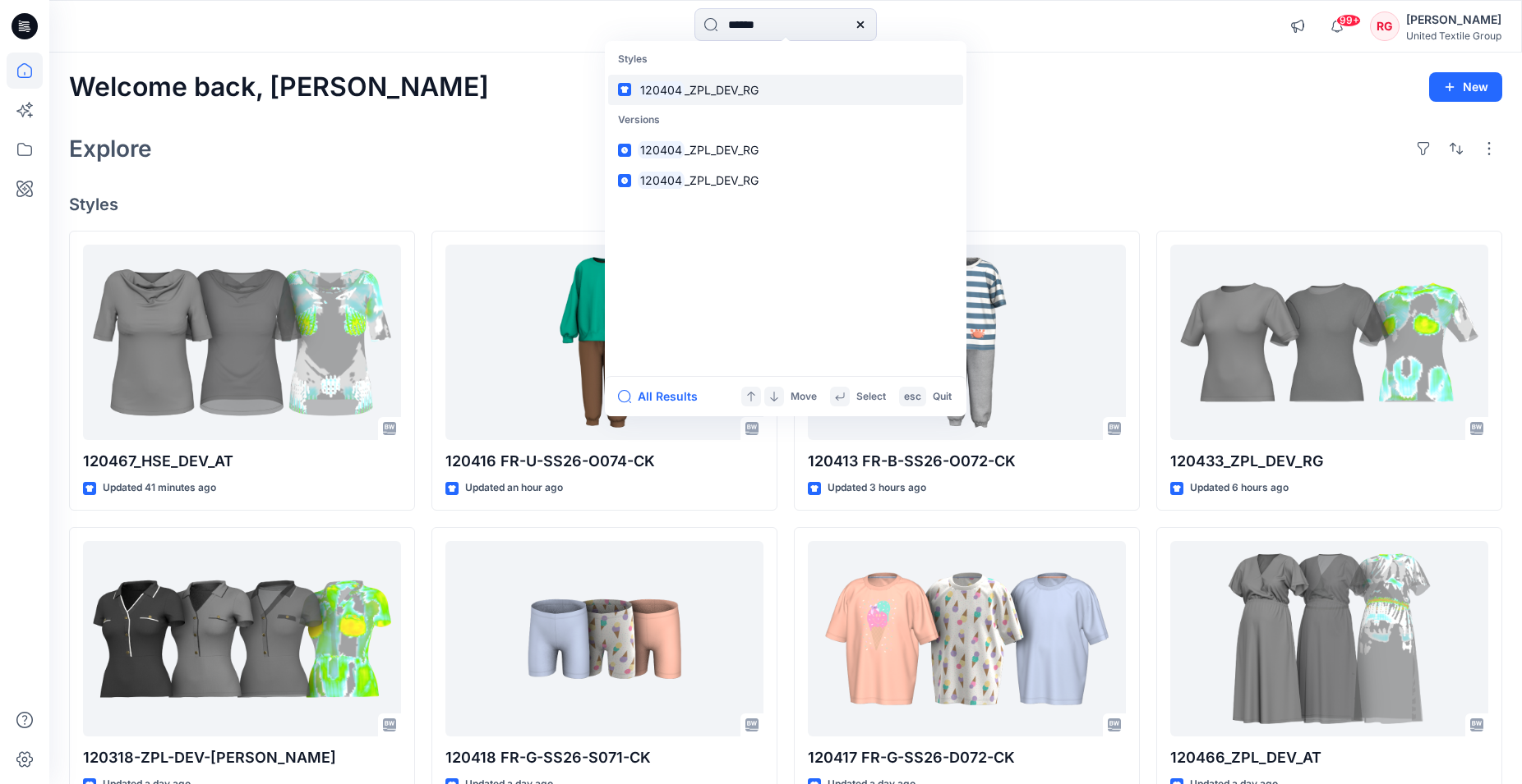
click at [749, 89] on span "_ZPL_DEV_RG" at bounding box center [721, 90] width 74 height 14
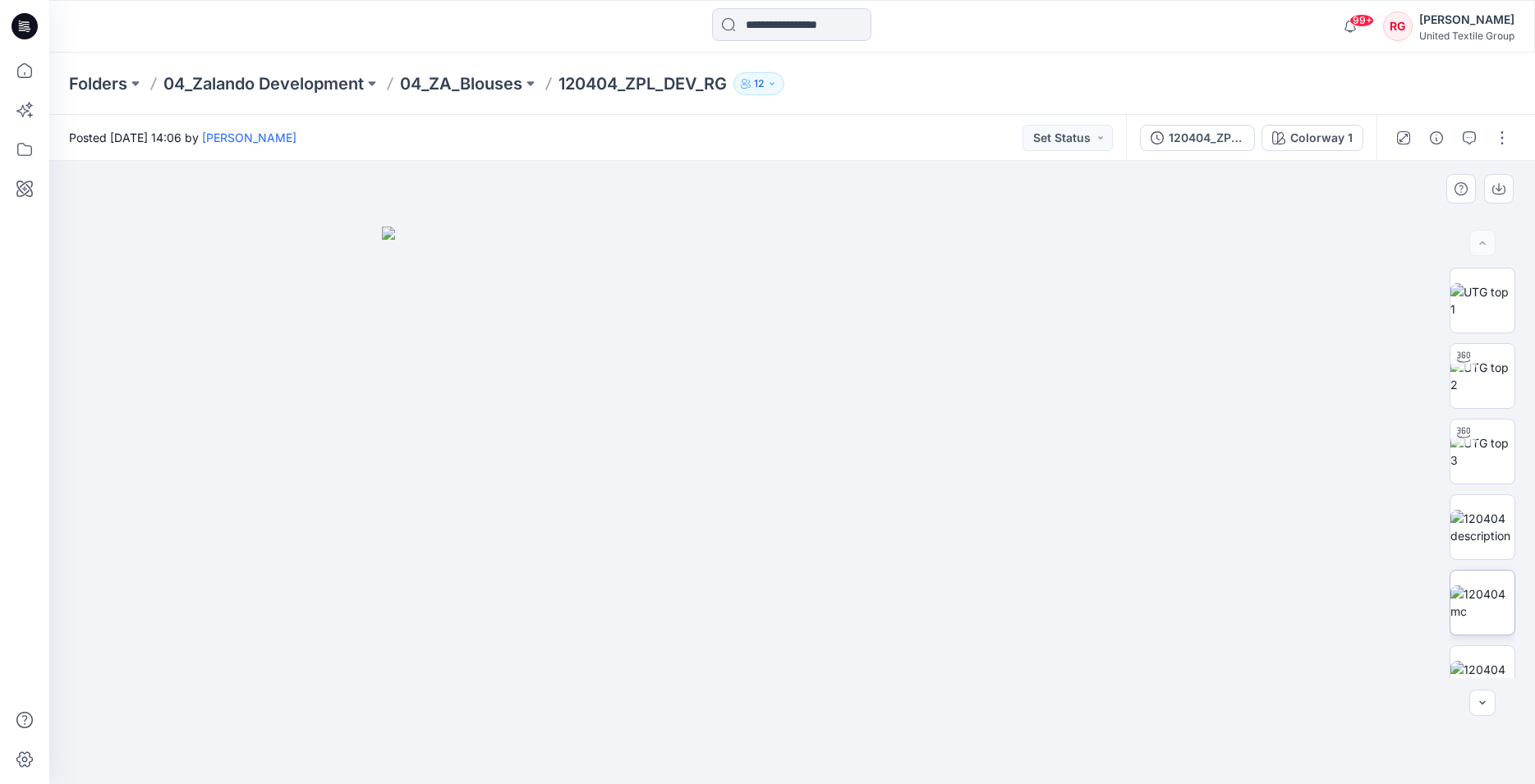
click at [1465, 604] on img at bounding box center [1482, 602] width 64 height 34
